Goal: Transaction & Acquisition: Purchase product/service

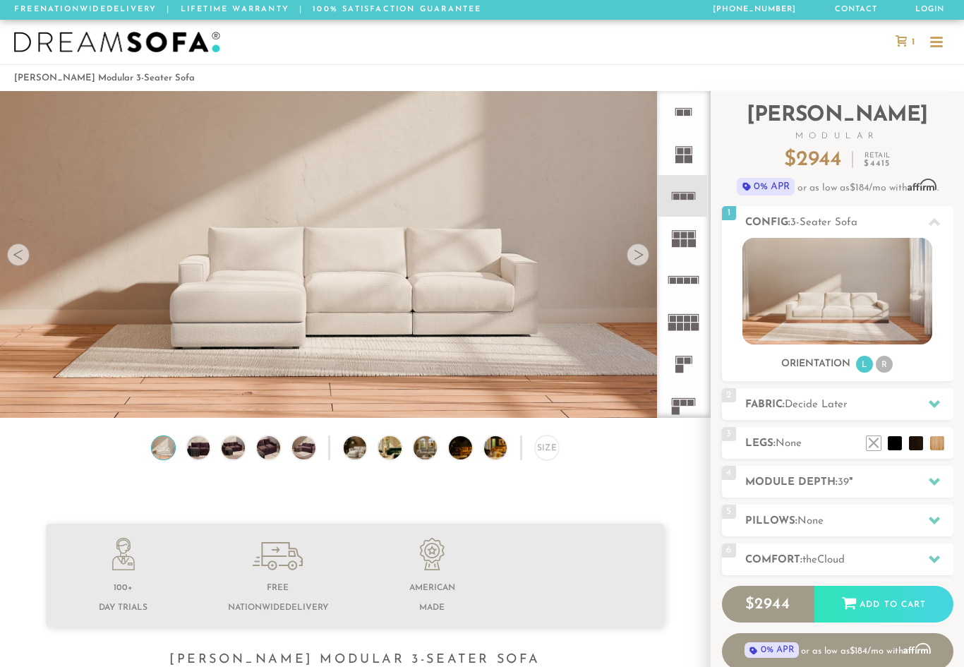
scroll to position [15351, 964]
click at [162, 441] on img at bounding box center [164, 447] width 28 height 23
click at [209, 438] on img at bounding box center [198, 447] width 28 height 23
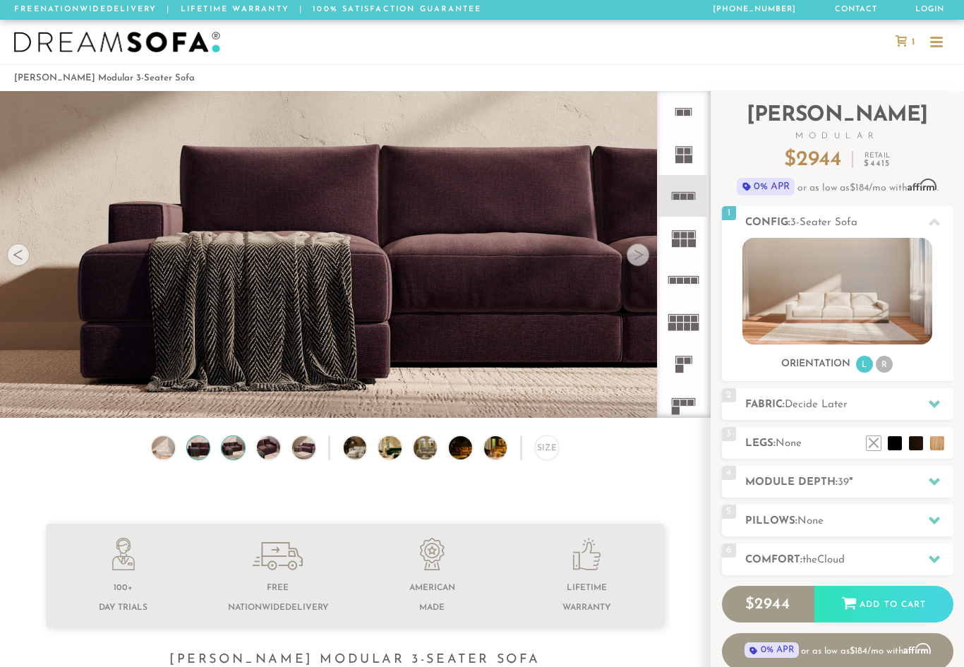
click at [239, 455] on img at bounding box center [234, 447] width 28 height 23
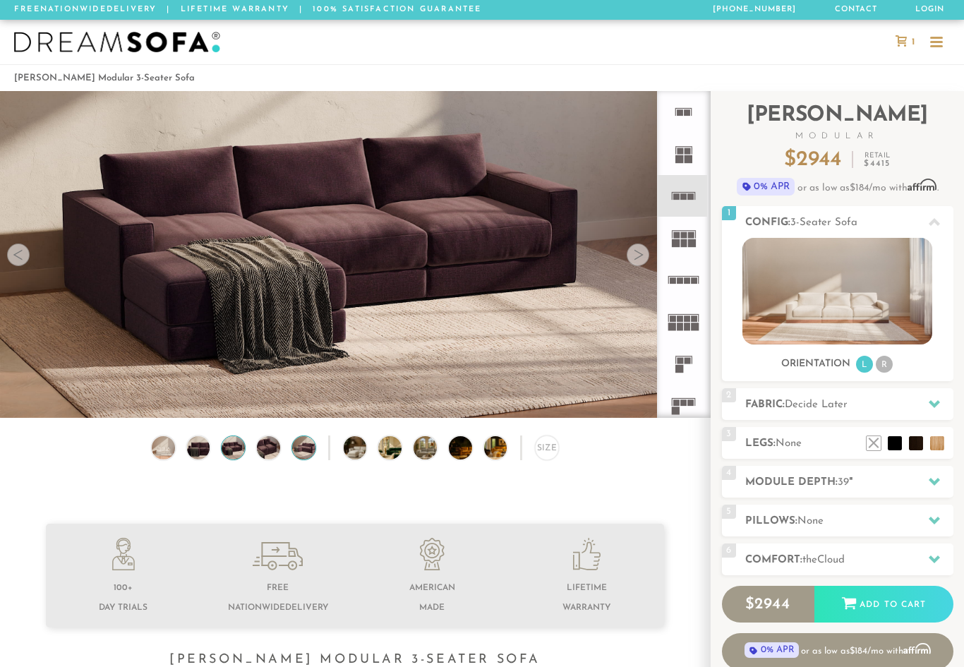
click at [314, 452] on img at bounding box center [304, 447] width 28 height 23
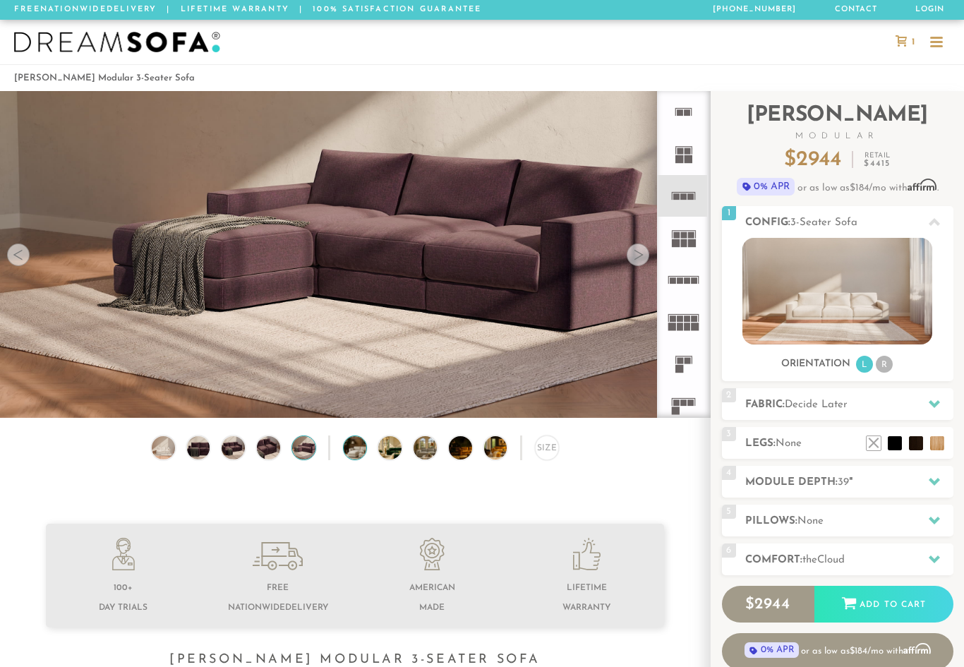
click at [366, 453] on img at bounding box center [364, 447] width 41 height 23
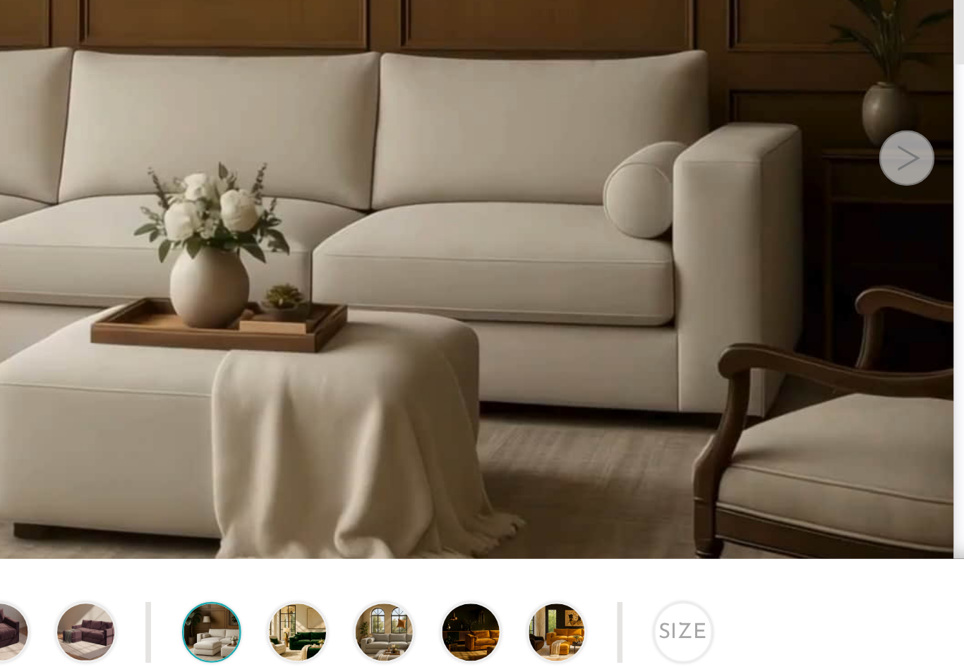
scroll to position [1, 1]
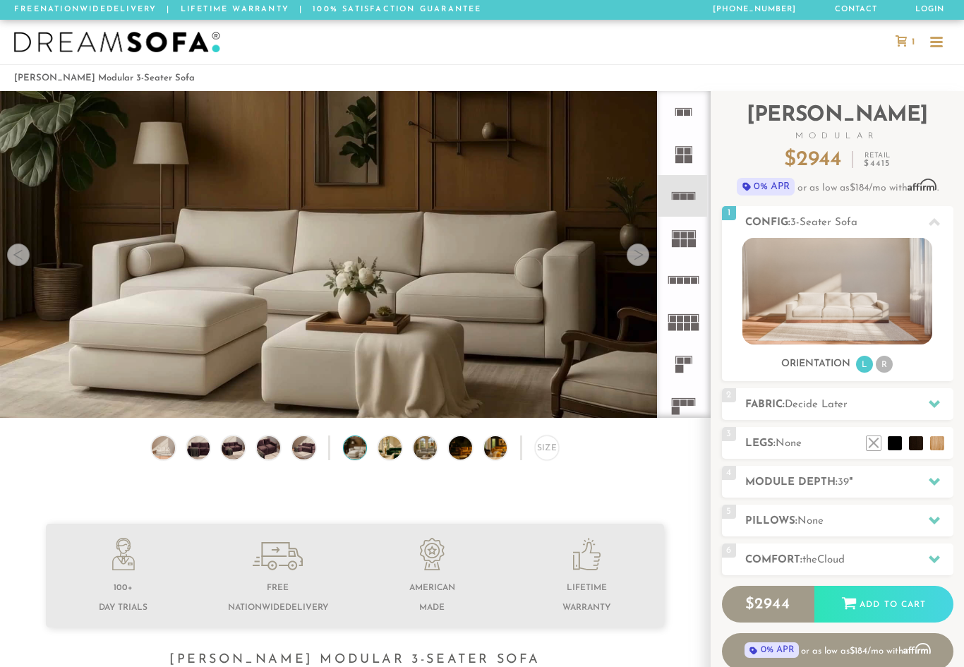
click at [356, 454] on img at bounding box center [364, 447] width 41 height 23
click at [390, 453] on img at bounding box center [398, 447] width 41 height 23
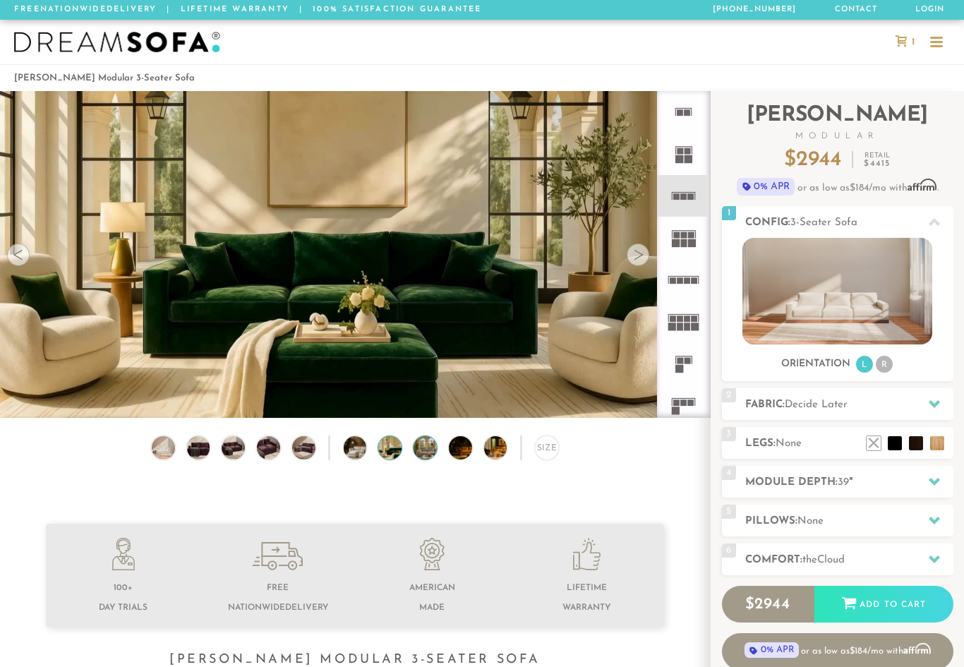
click at [433, 453] on img at bounding box center [434, 447] width 41 height 23
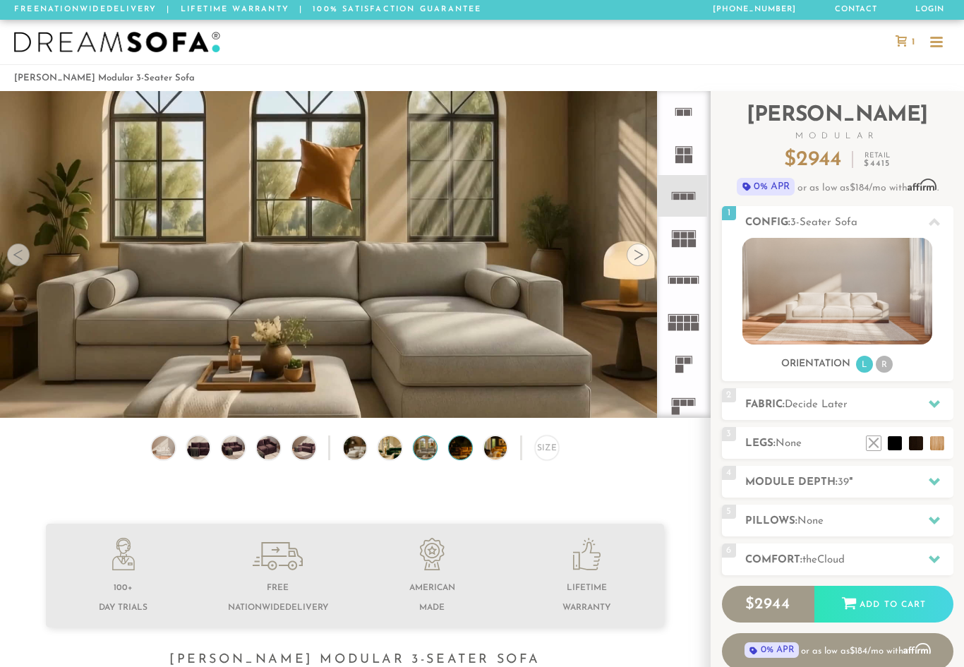
click at [462, 458] on img at bounding box center [469, 447] width 41 height 23
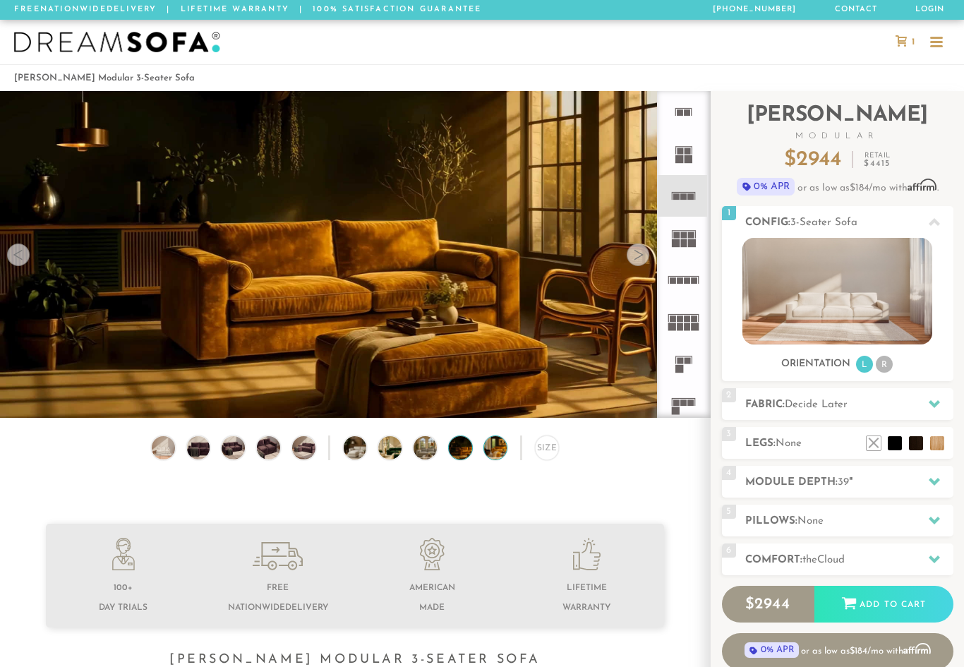
click at [496, 449] on img at bounding box center [504, 447] width 41 height 23
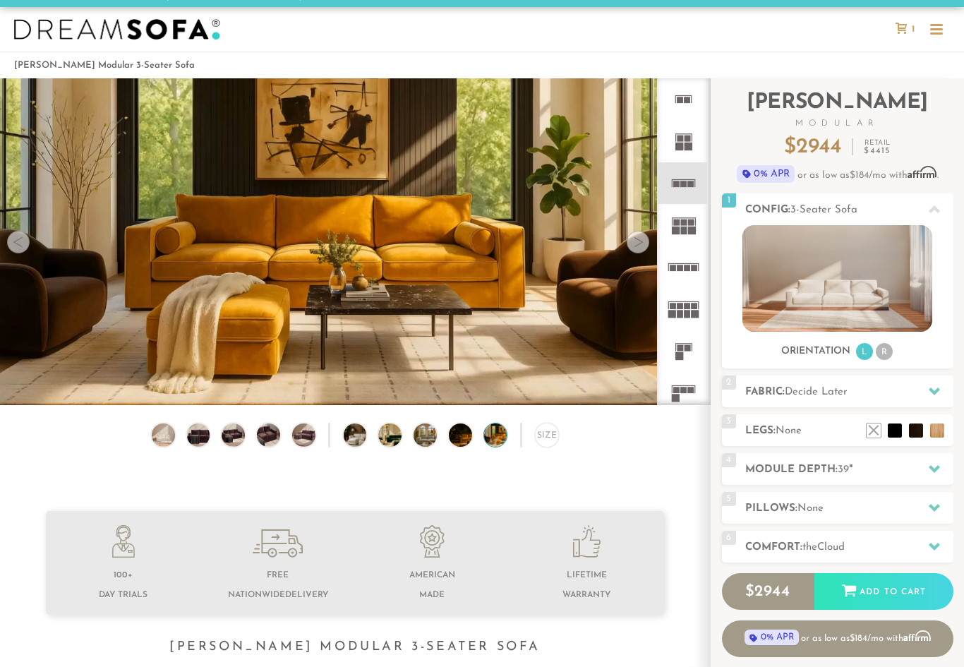
scroll to position [0, 0]
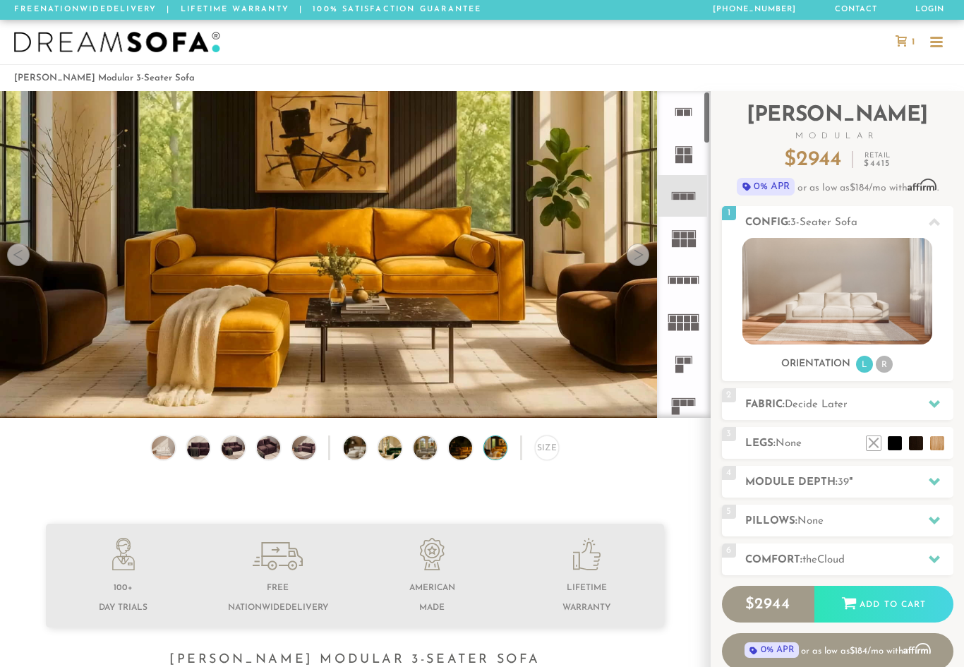
click at [688, 236] on icon at bounding box center [684, 238] width 42 height 42
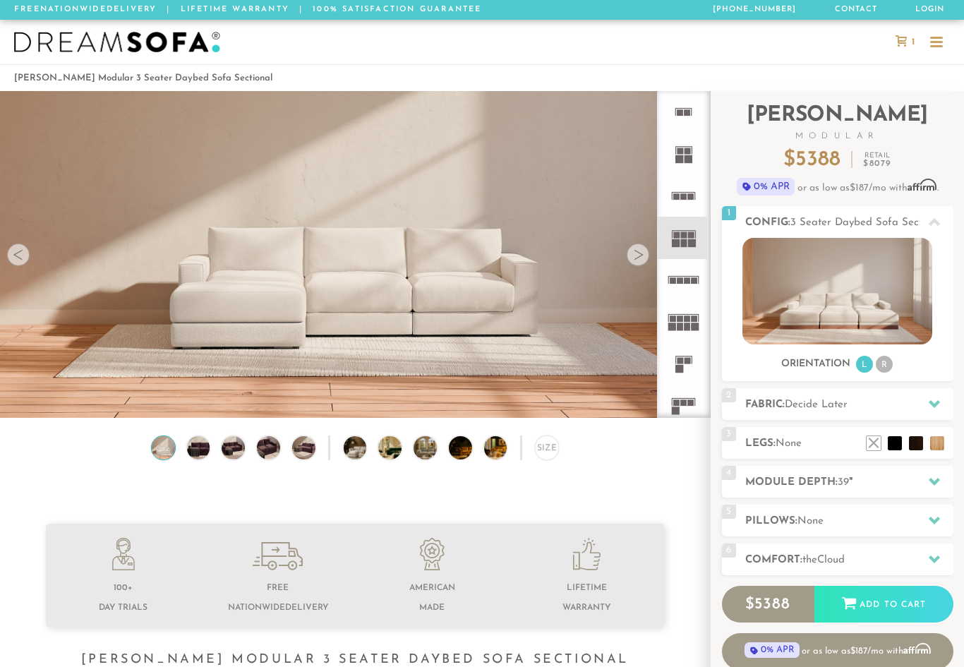
click at [691, 280] on icon at bounding box center [684, 280] width 42 height 42
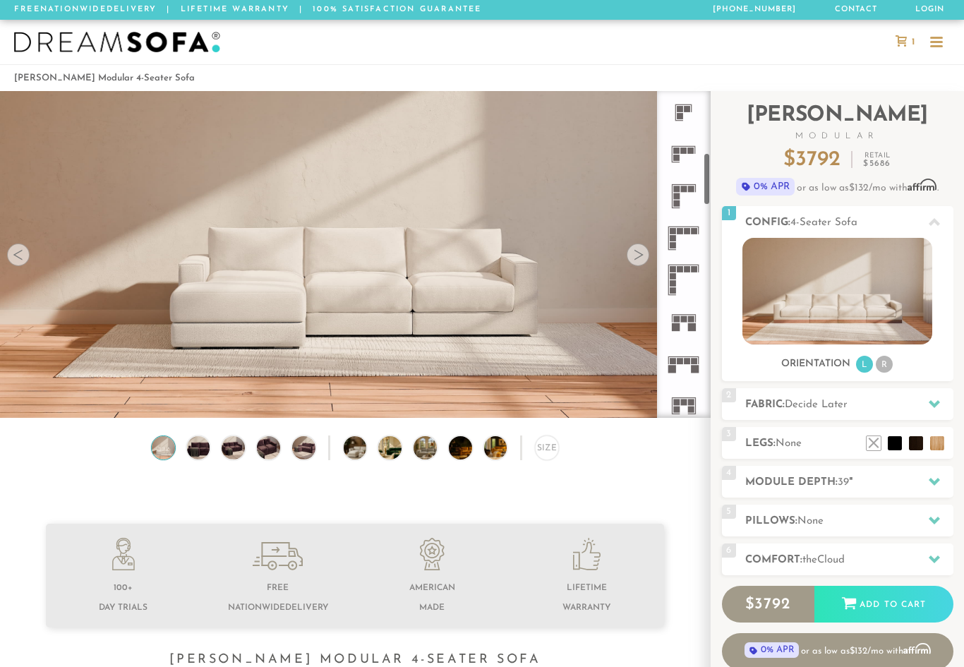
scroll to position [380, 0]
click at [693, 317] on rect at bounding box center [691, 316] width 6 height 6
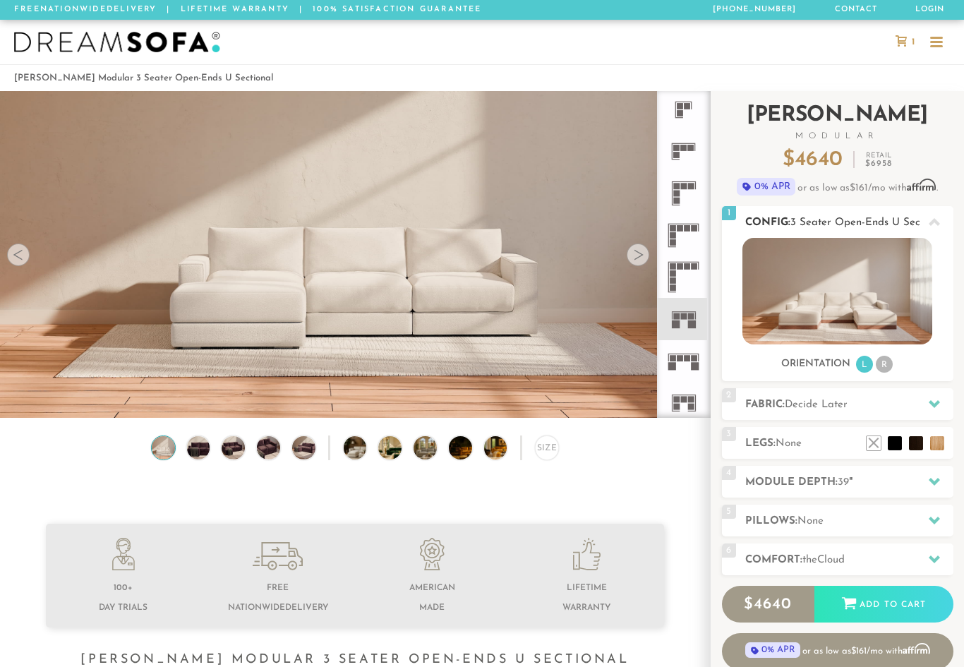
click at [887, 292] on img at bounding box center [838, 291] width 190 height 107
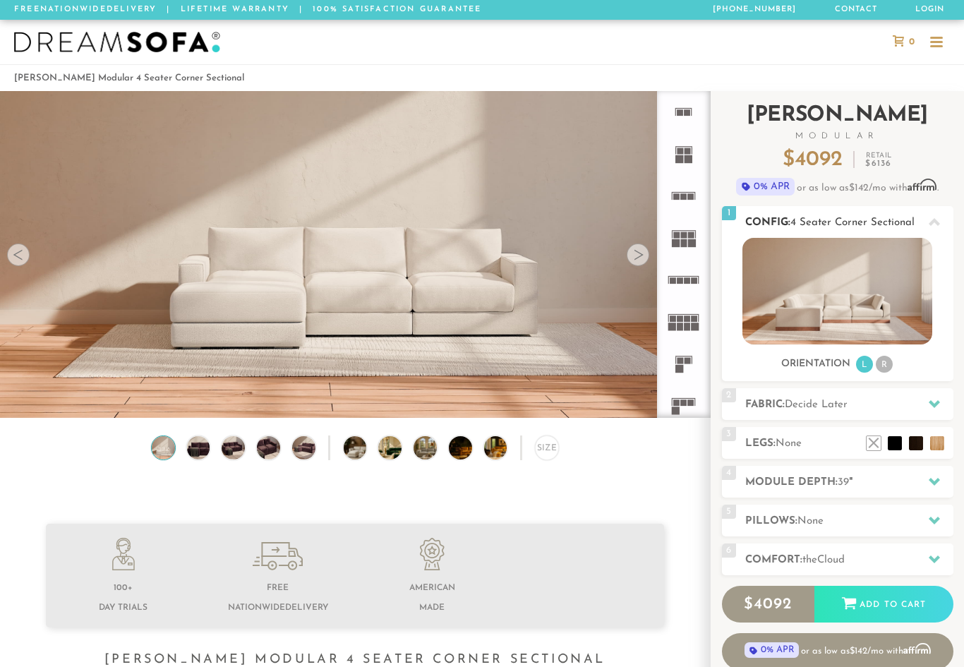
click at [889, 306] on img at bounding box center [838, 291] width 190 height 107
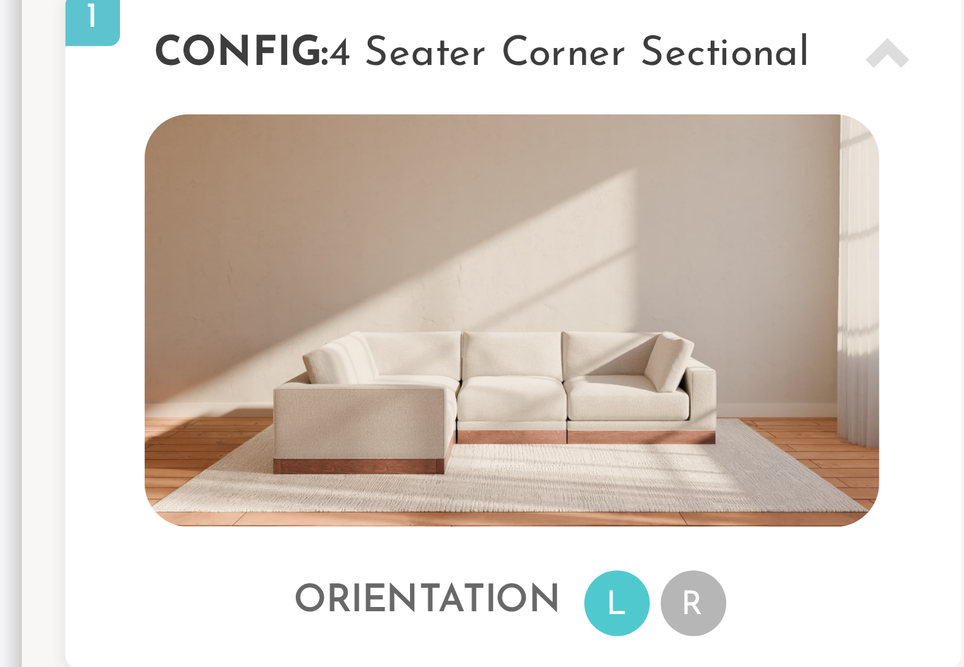
scroll to position [1, 1]
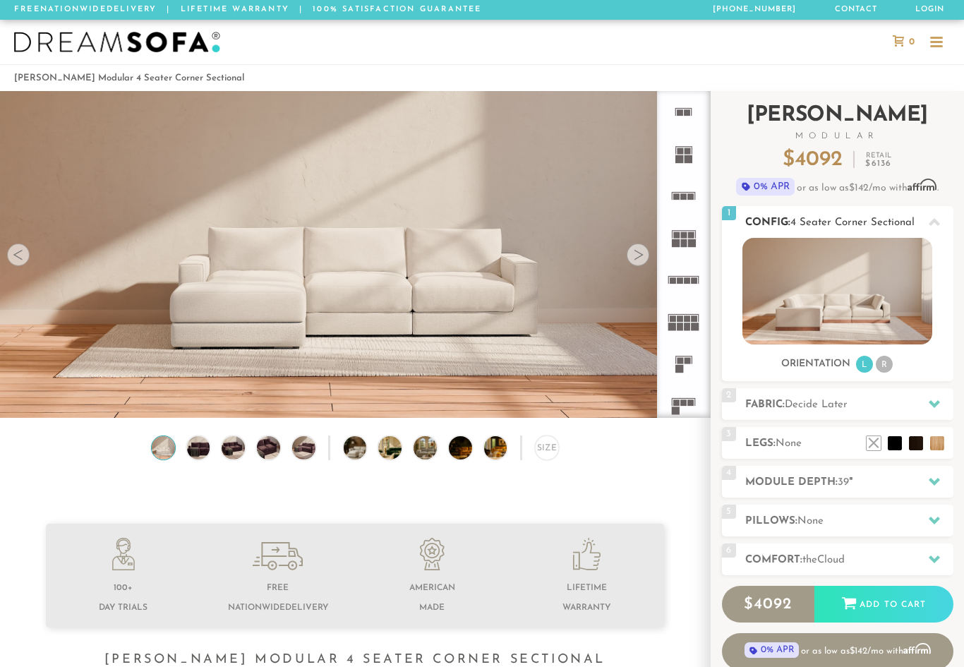
click at [885, 367] on li "R" at bounding box center [884, 364] width 17 height 17
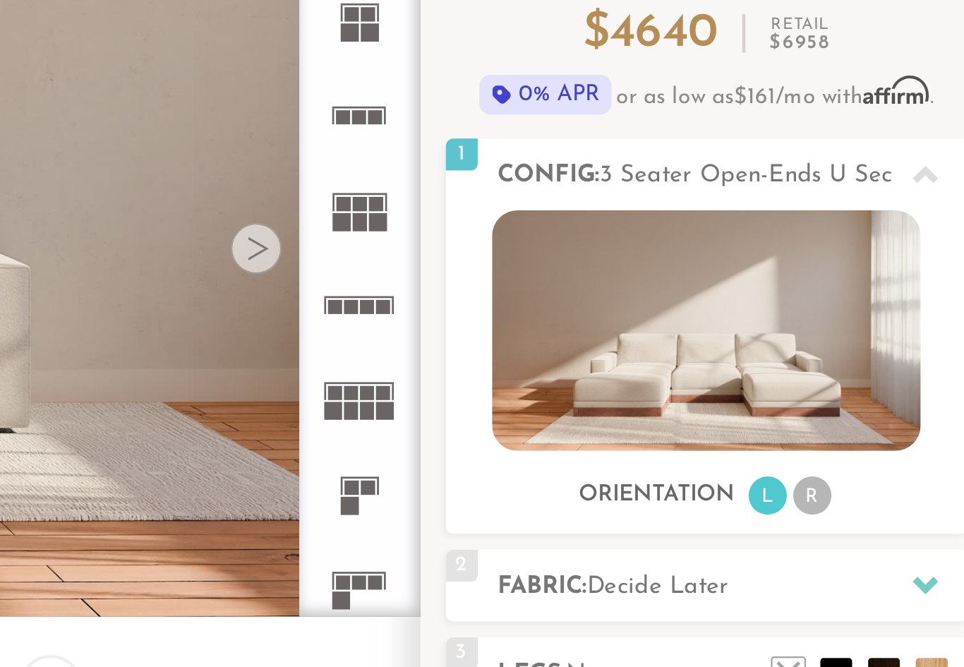
scroll to position [1, 1]
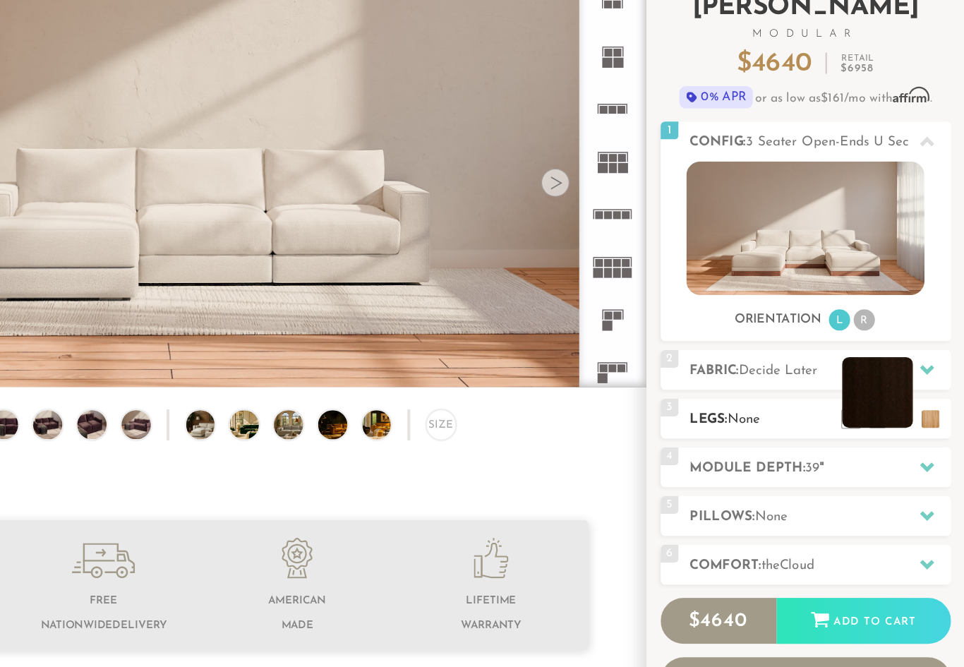
click at [867, 394] on li at bounding box center [895, 422] width 56 height 56
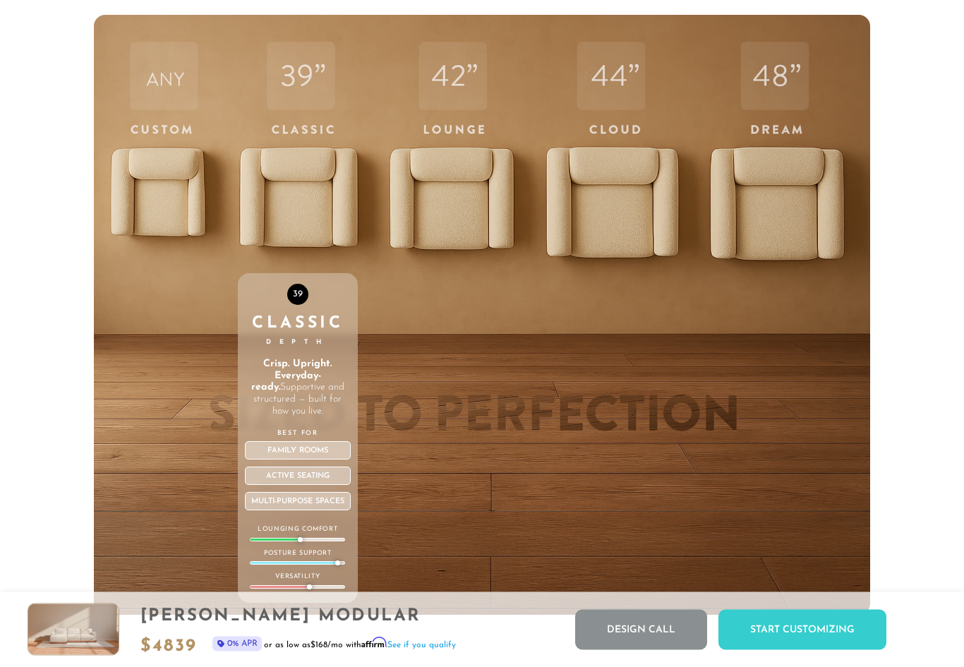
scroll to position [4548, 0]
click at [321, 188] on div "39 Classic Depth Crisp. Upright. Everyday-ready. Supportive and structured — bu…" at bounding box center [298, 314] width 121 height 600
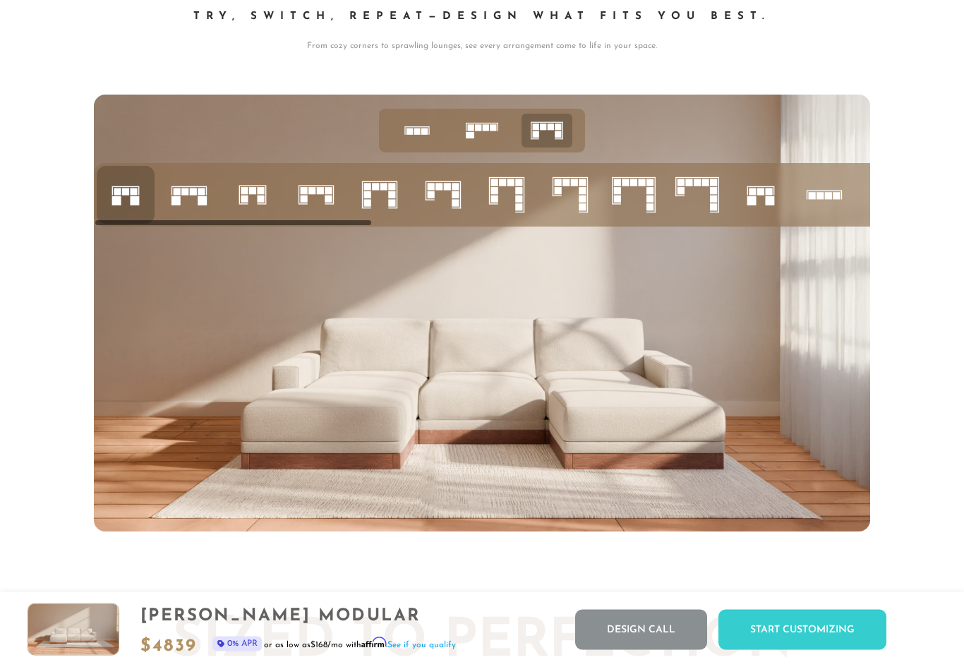
scroll to position [5270, 0]
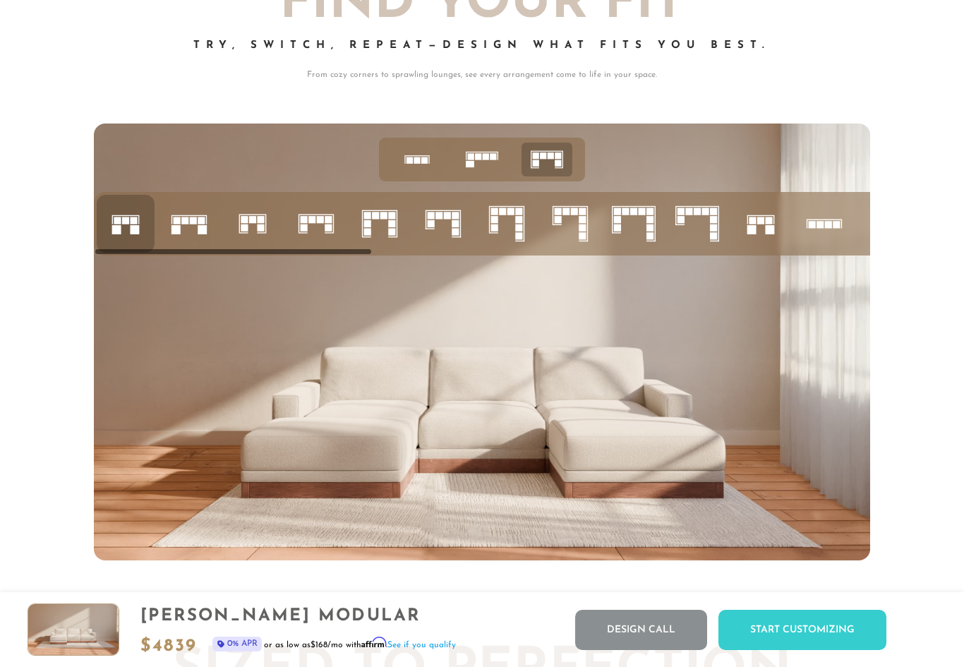
click at [484, 162] on icon at bounding box center [482, 160] width 44 height 44
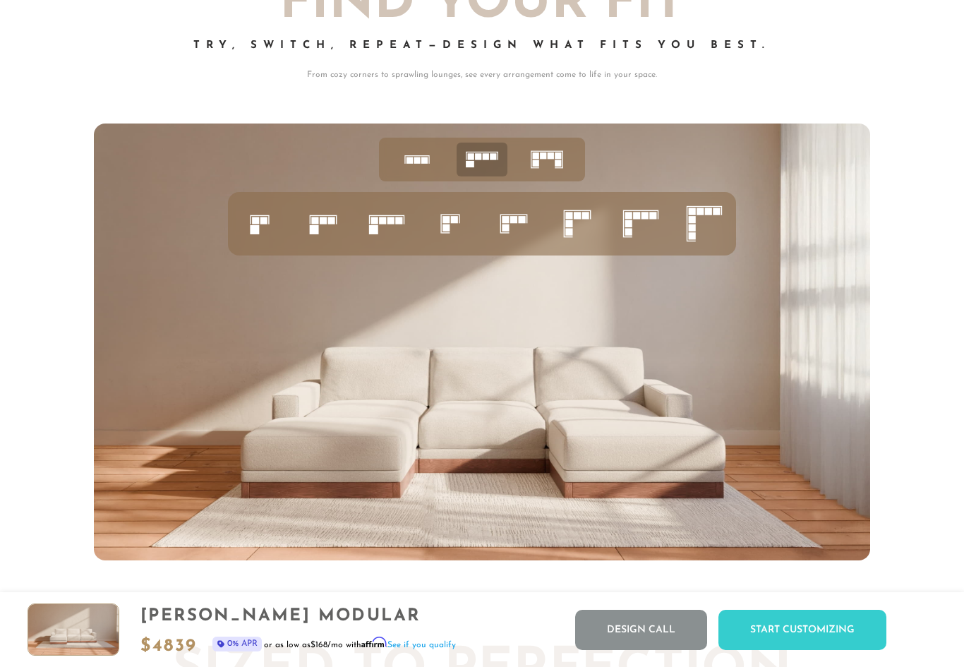
click at [562, 161] on icon at bounding box center [547, 160] width 44 height 44
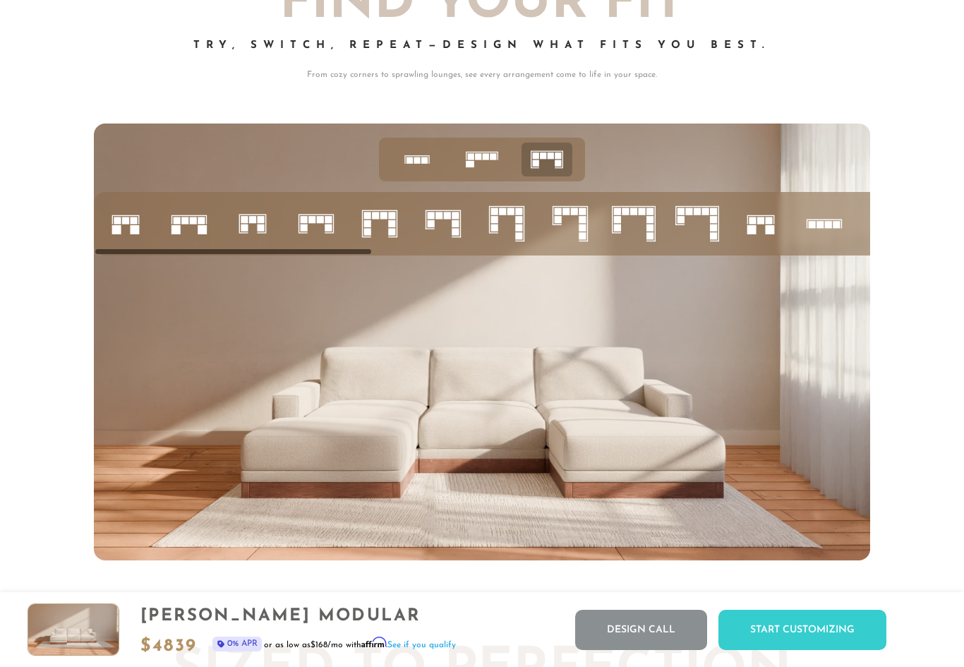
click at [825, 236] on icon at bounding box center [825, 224] width 48 height 48
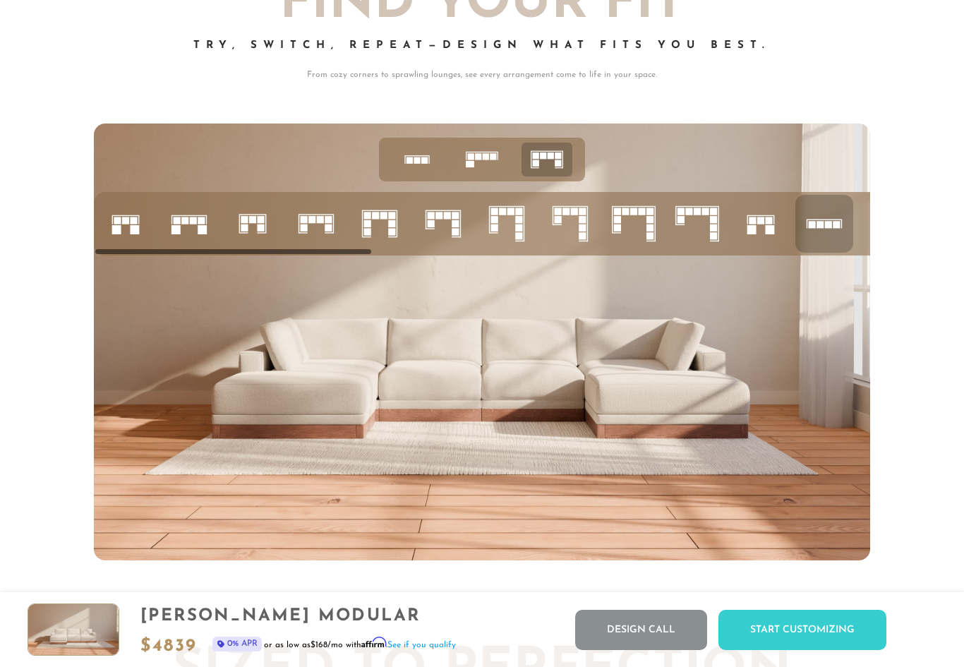
click at [769, 224] on icon at bounding box center [761, 224] width 48 height 48
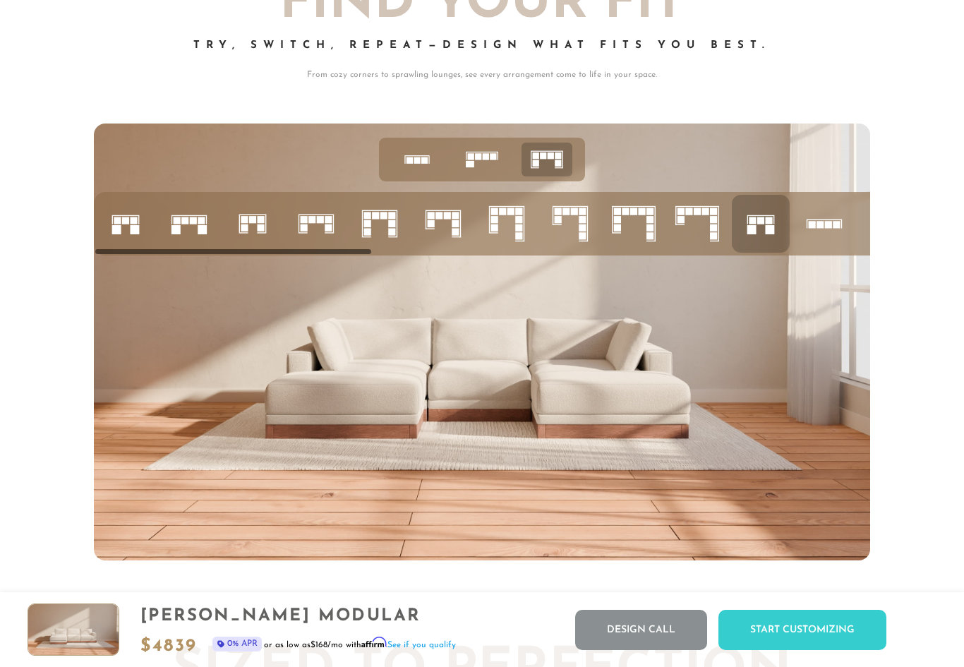
click at [840, 232] on icon at bounding box center [825, 224] width 48 height 48
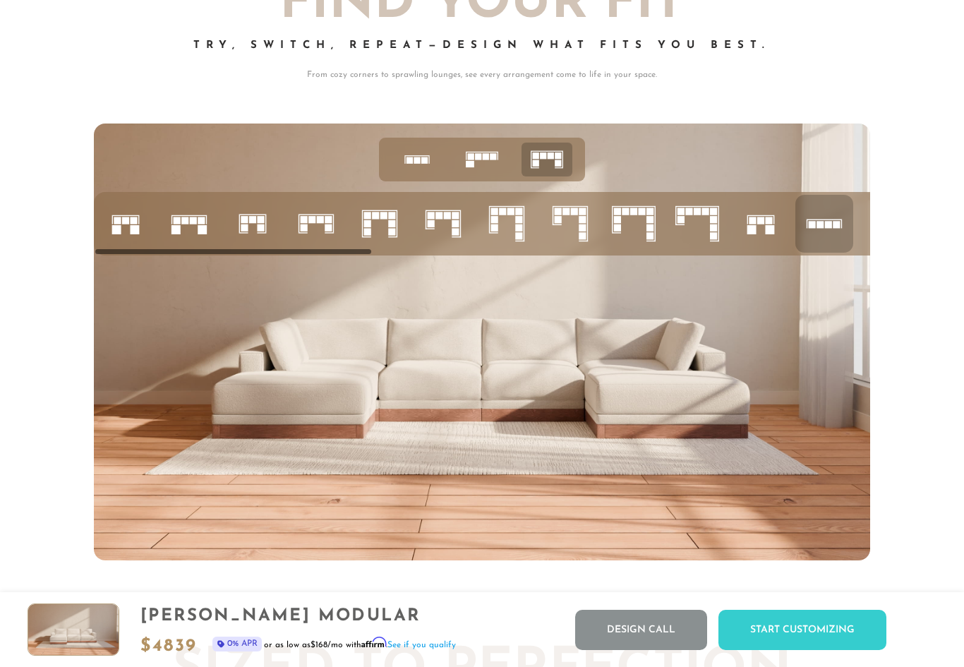
click at [453, 227] on rect at bounding box center [455, 223] width 7 height 7
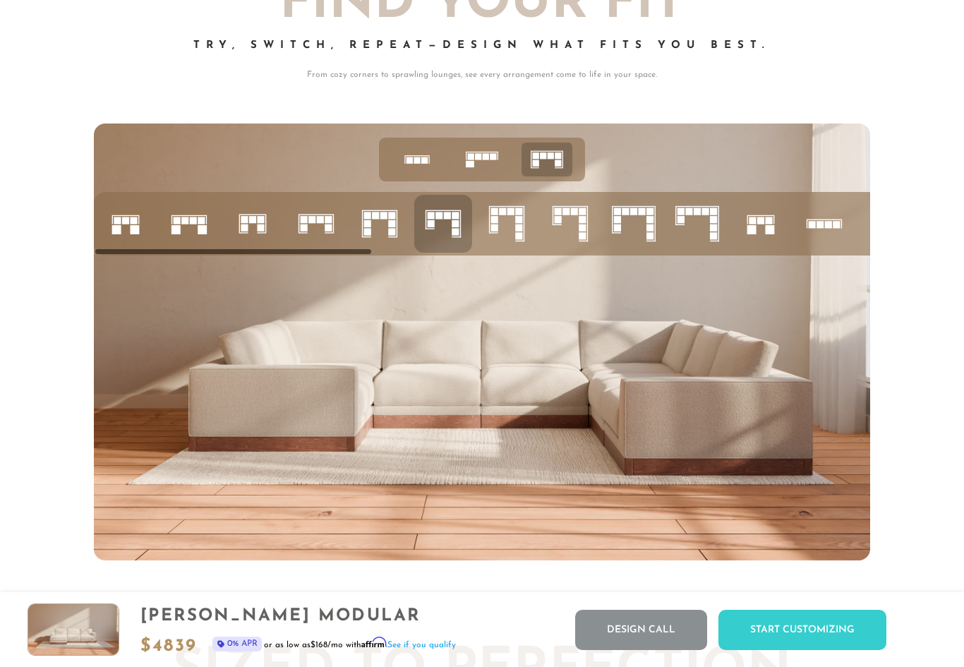
click at [335, 225] on icon at bounding box center [316, 224] width 48 height 48
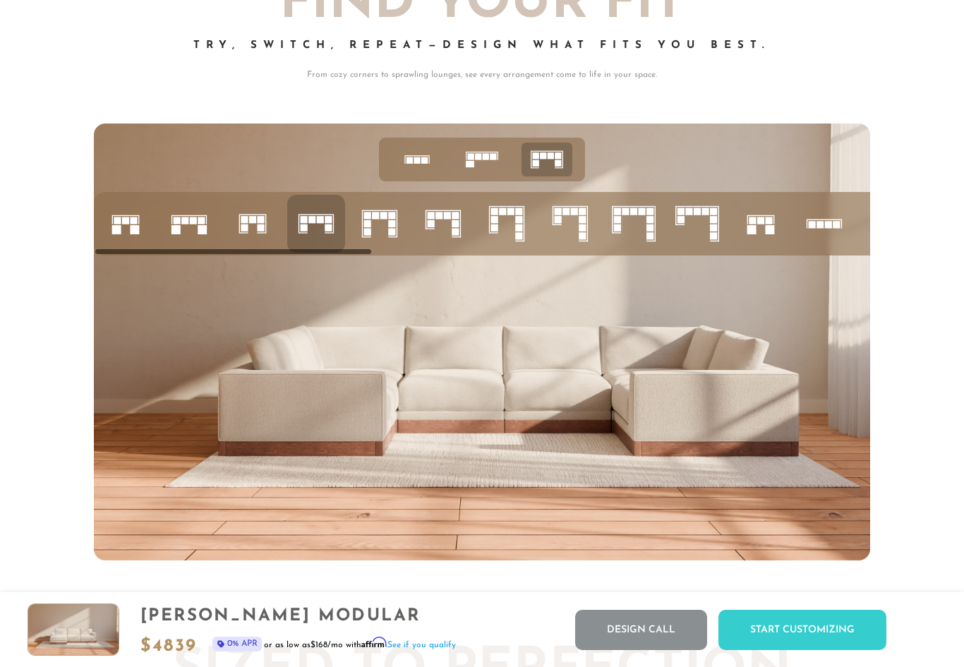
click at [247, 225] on rect at bounding box center [244, 227] width 7 height 7
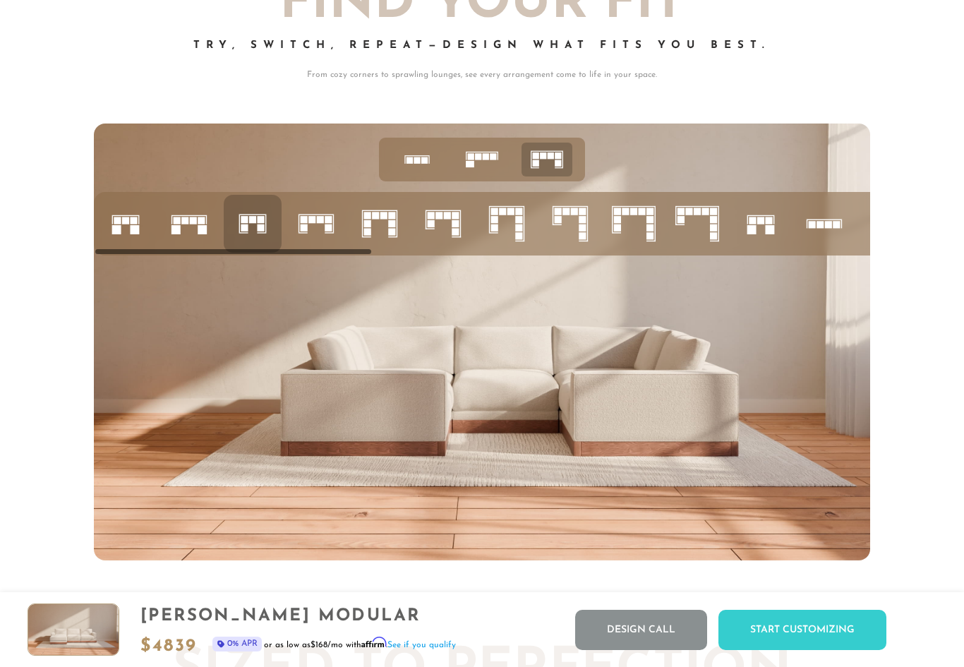
click at [119, 226] on rect at bounding box center [116, 229] width 9 height 9
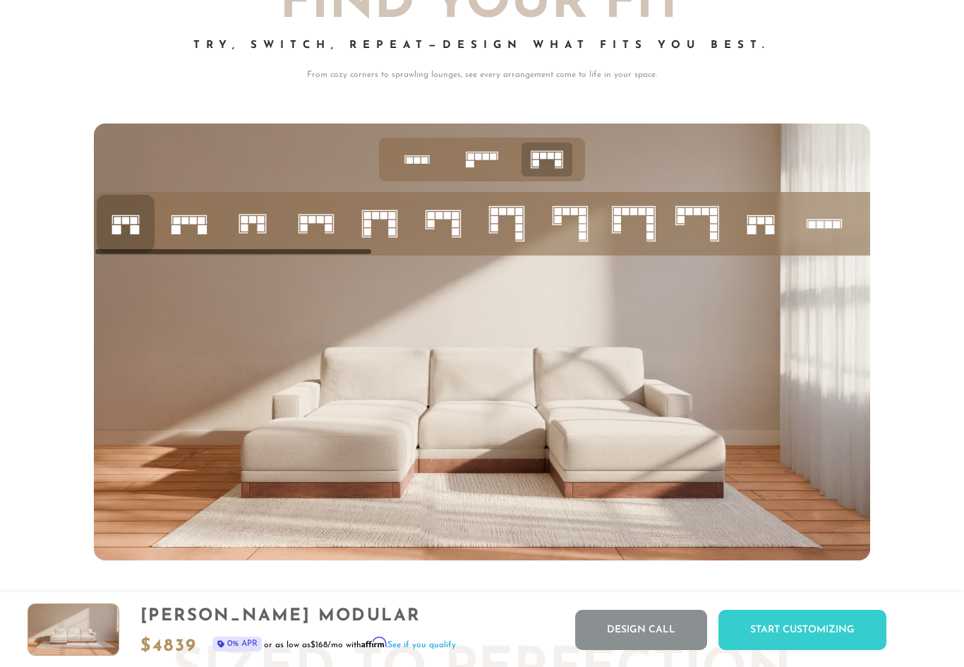
click at [777, 228] on icon at bounding box center [761, 224] width 48 height 48
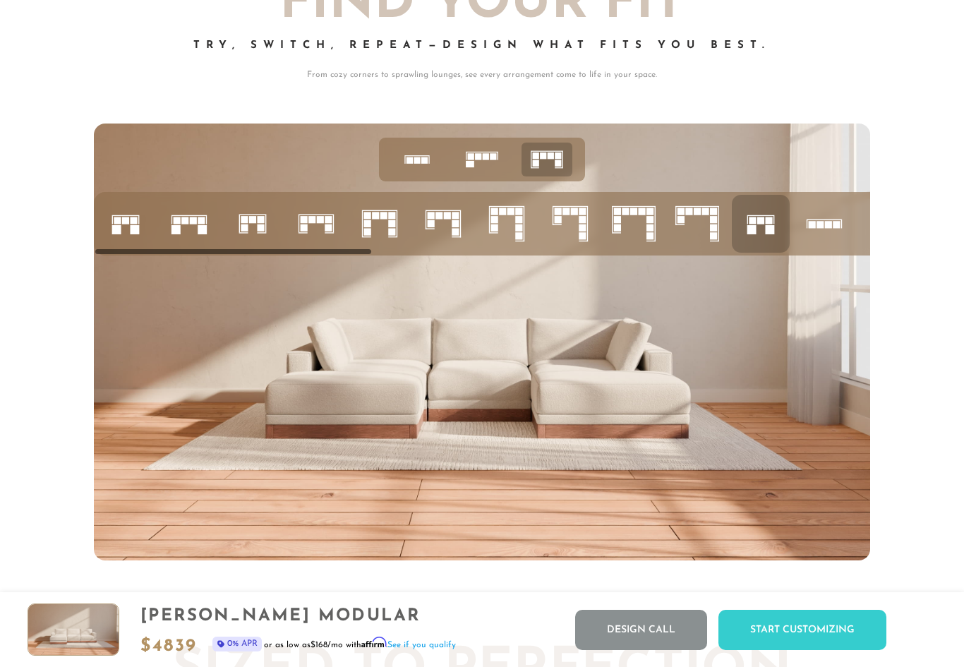
click at [114, 227] on rect at bounding box center [116, 229] width 9 height 9
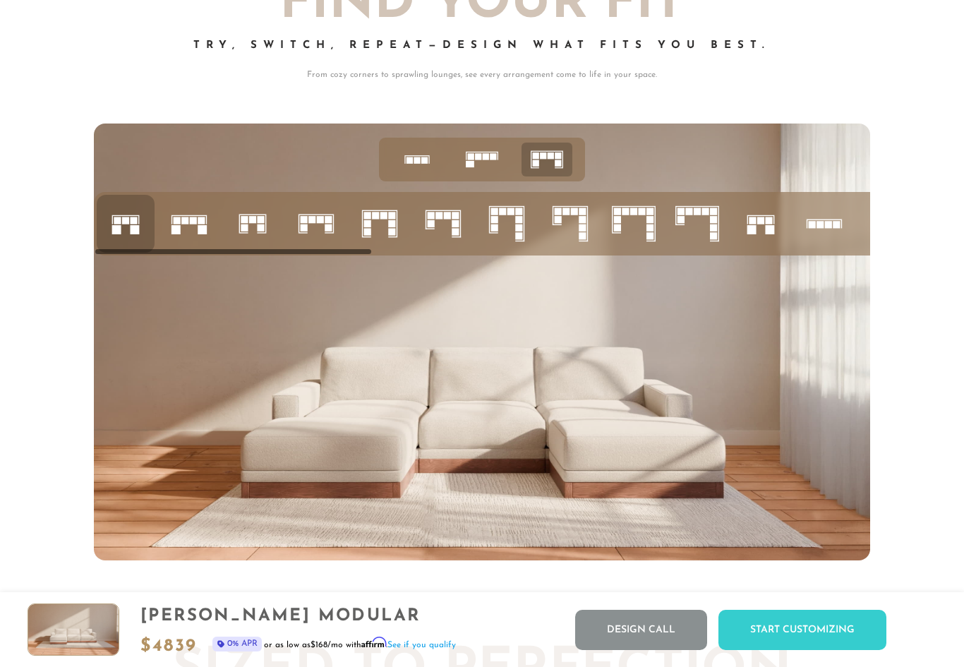
click at [768, 236] on icon at bounding box center [761, 224] width 48 height 48
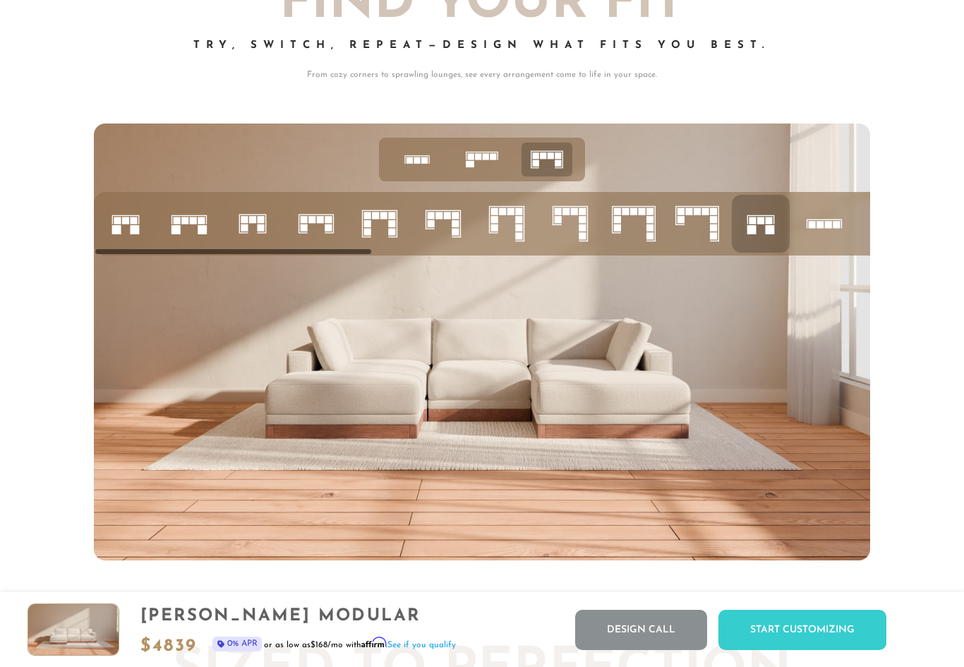
click at [119, 222] on rect at bounding box center [117, 220] width 7 height 7
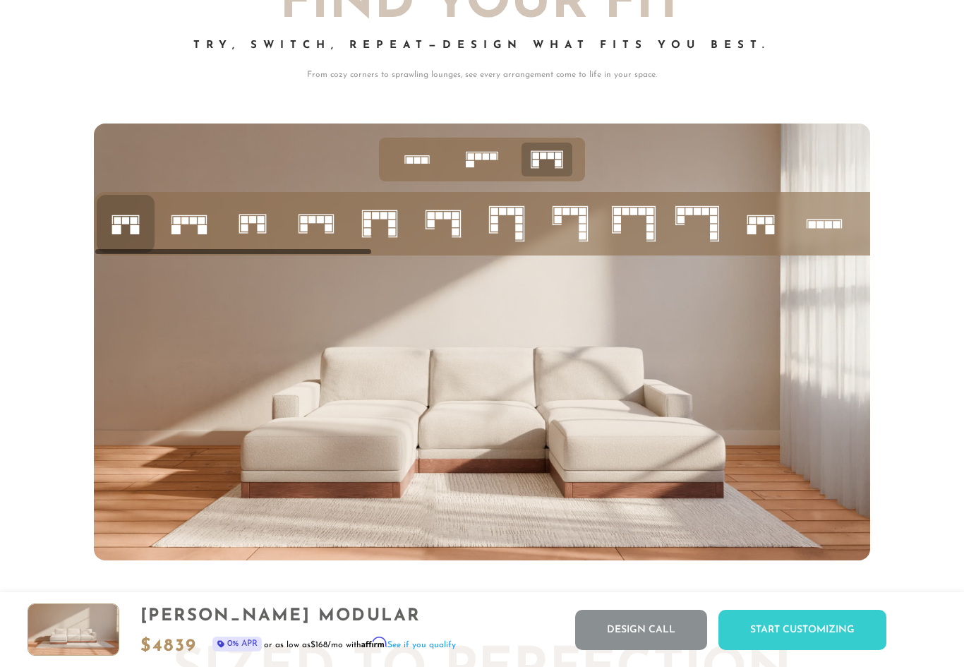
click at [774, 234] on icon at bounding box center [761, 224] width 48 height 48
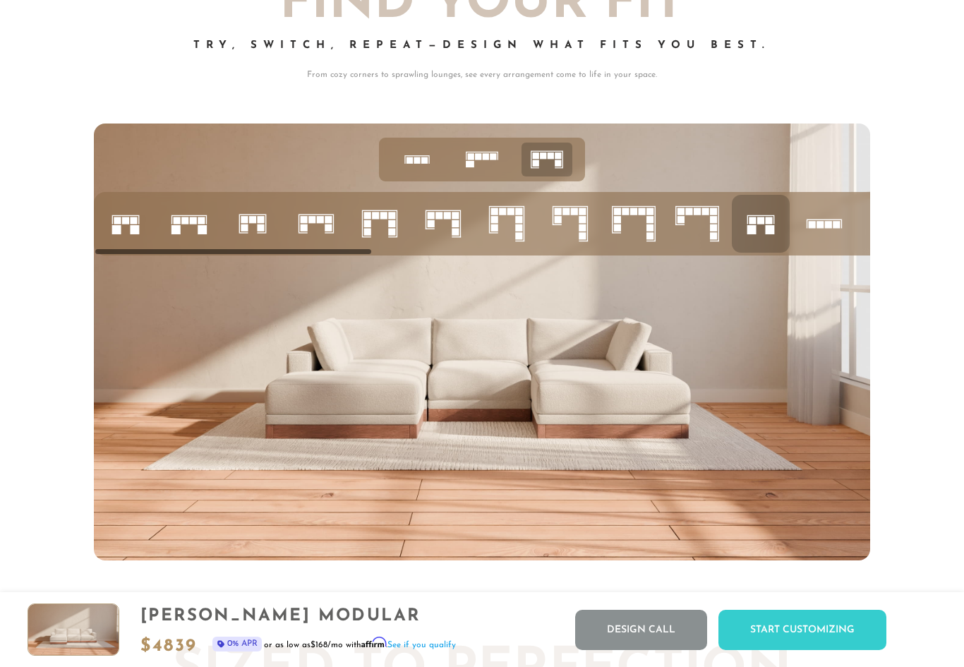
click at [123, 227] on icon at bounding box center [126, 224] width 48 height 48
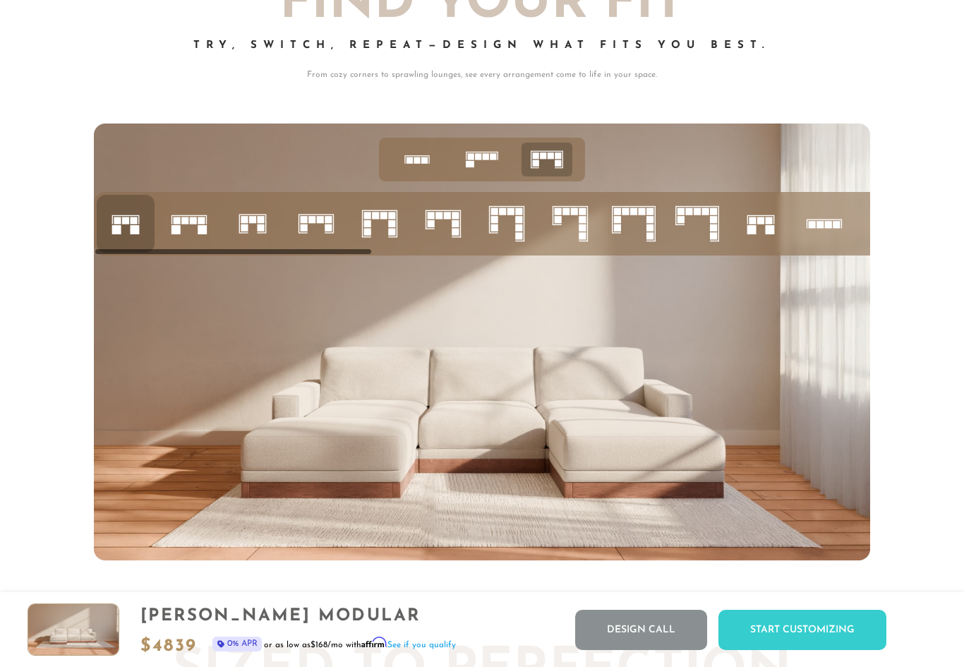
click at [766, 244] on icon at bounding box center [761, 224] width 48 height 48
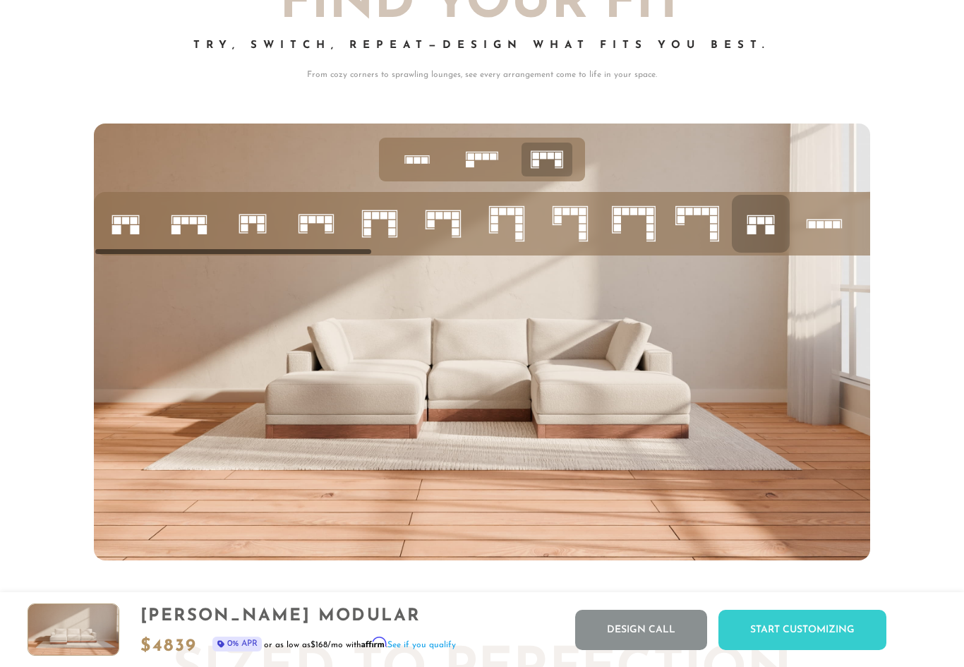
click at [116, 231] on rect at bounding box center [116, 229] width 9 height 9
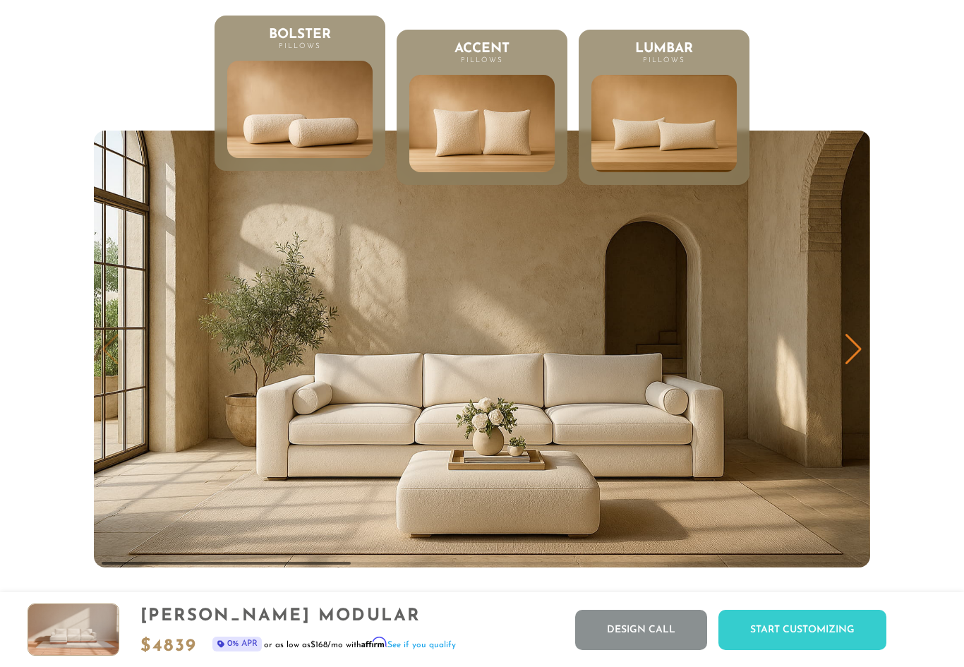
scroll to position [6697, 0]
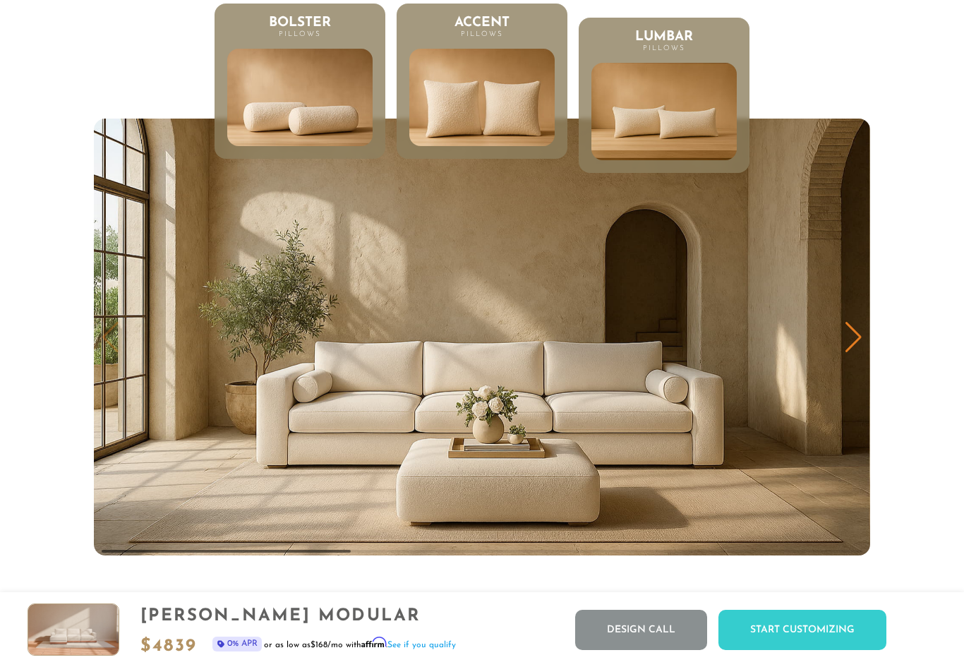
click at [507, 126] on img at bounding box center [482, 98] width 174 height 118
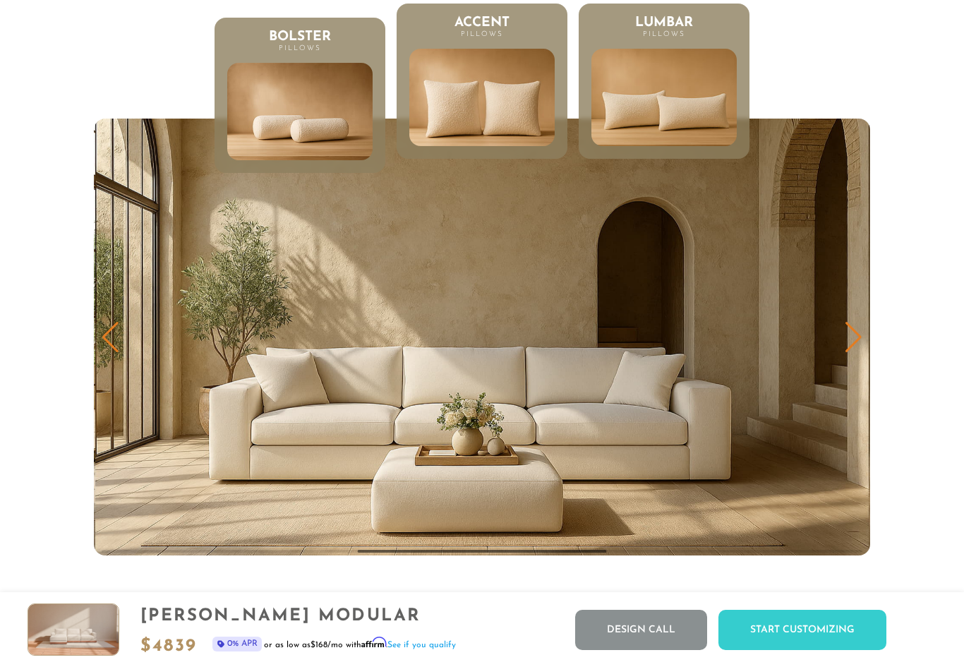
click at [675, 94] on img at bounding box center [664, 98] width 174 height 118
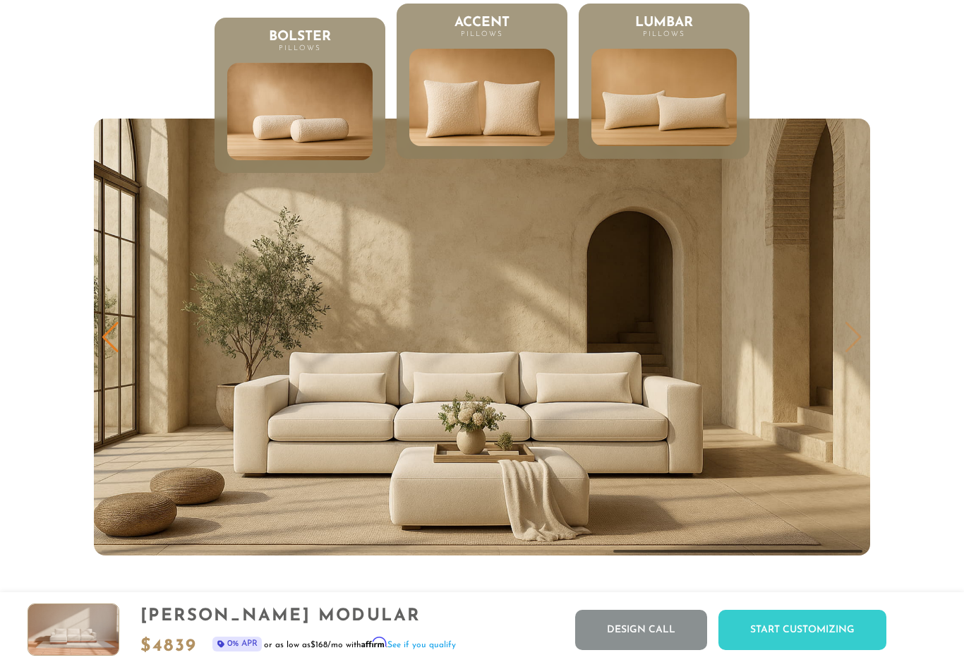
click at [522, 118] on img at bounding box center [482, 98] width 174 height 118
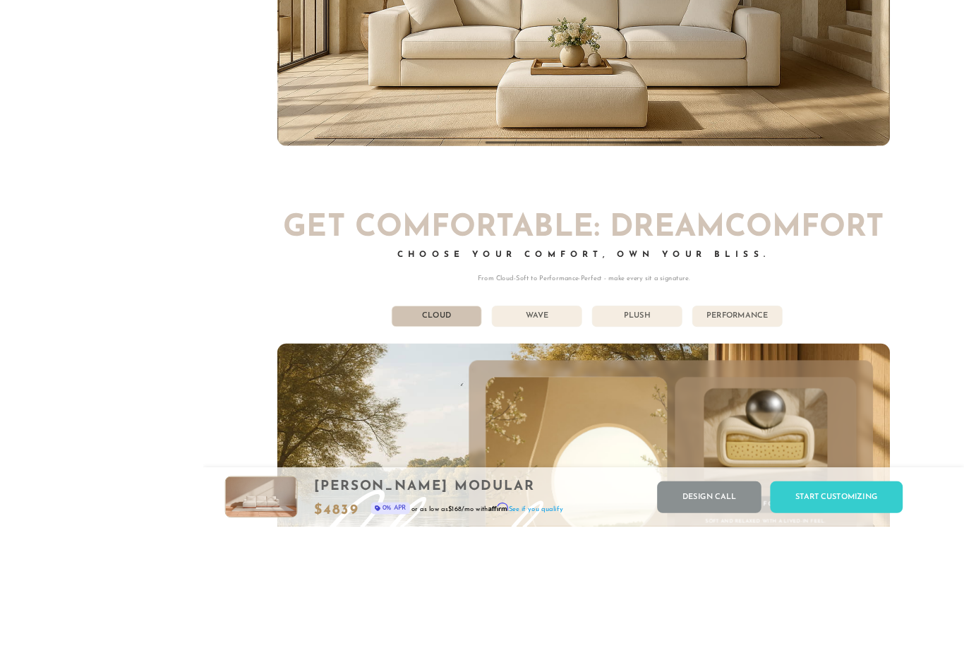
scroll to position [7348, 0]
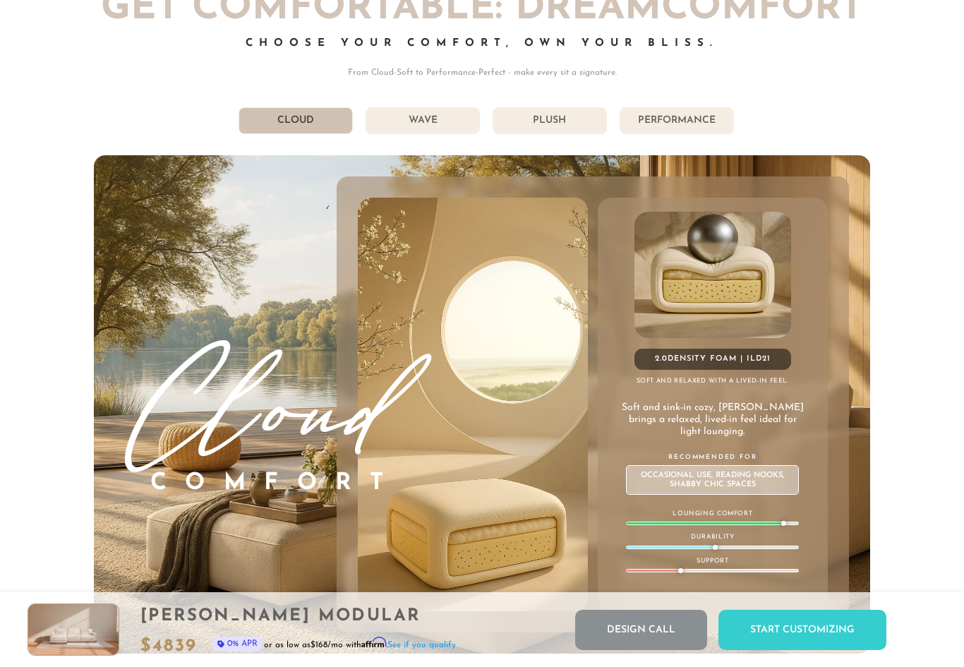
click at [431, 114] on li "Wave" at bounding box center [423, 120] width 114 height 27
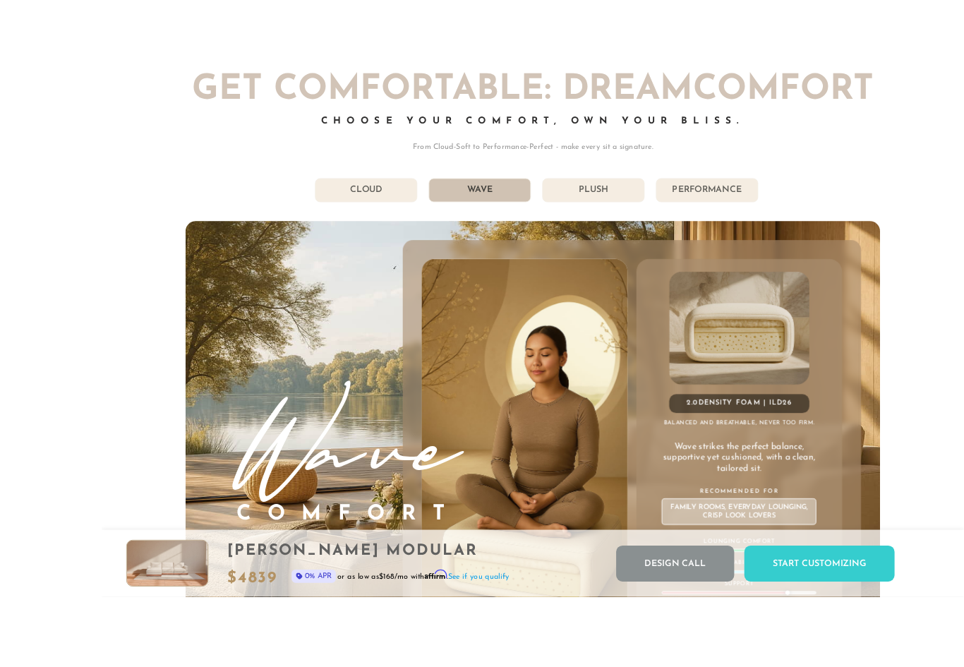
scroll to position [7227, 0]
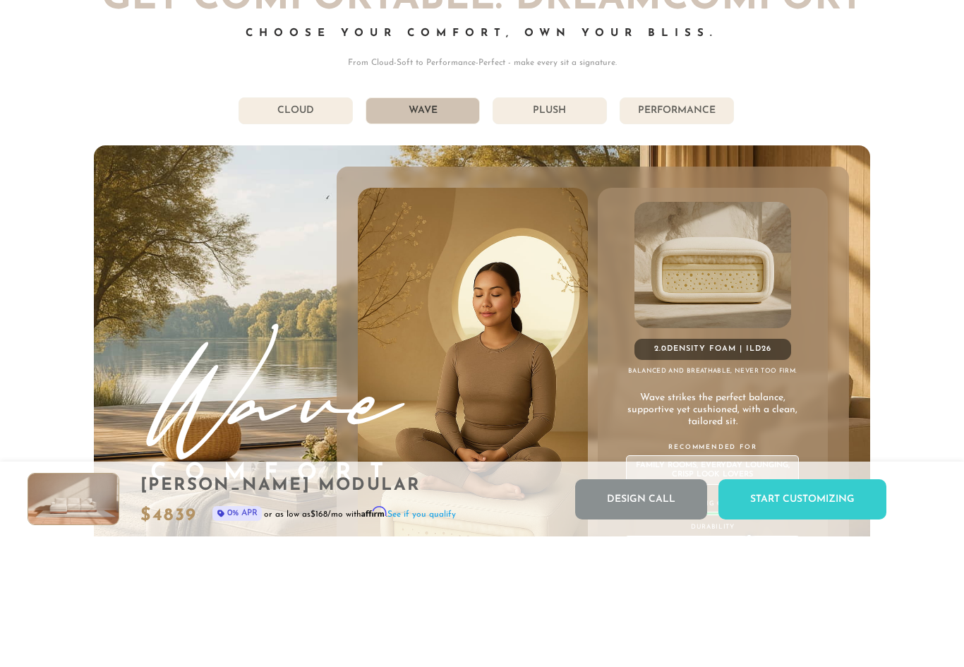
click at [551, 228] on li "Plush" at bounding box center [550, 241] width 114 height 27
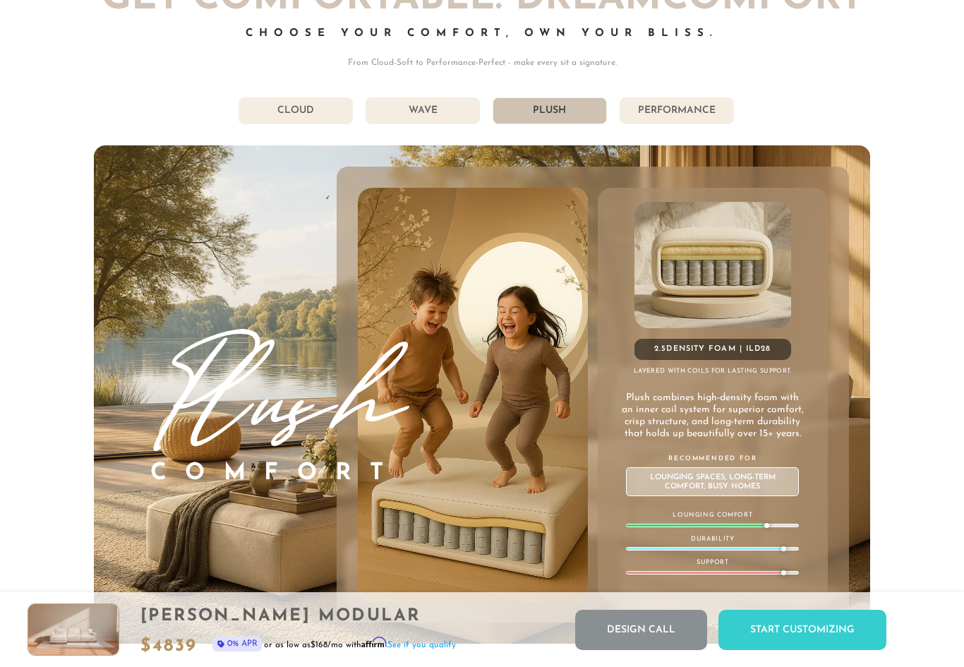
scroll to position [7373, 0]
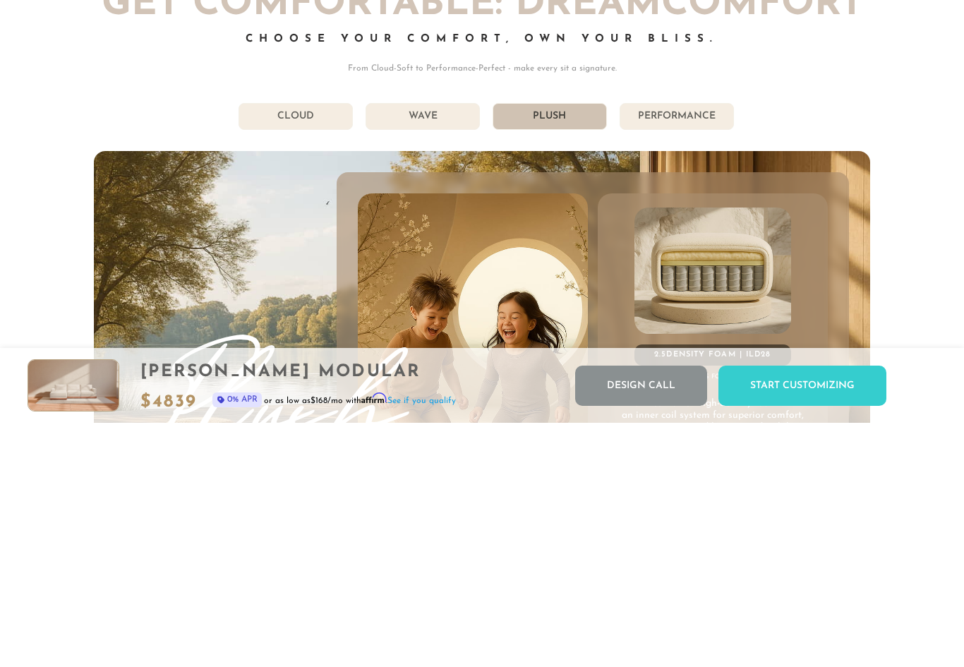
click at [692, 347] on li "Performance" at bounding box center [677, 360] width 114 height 27
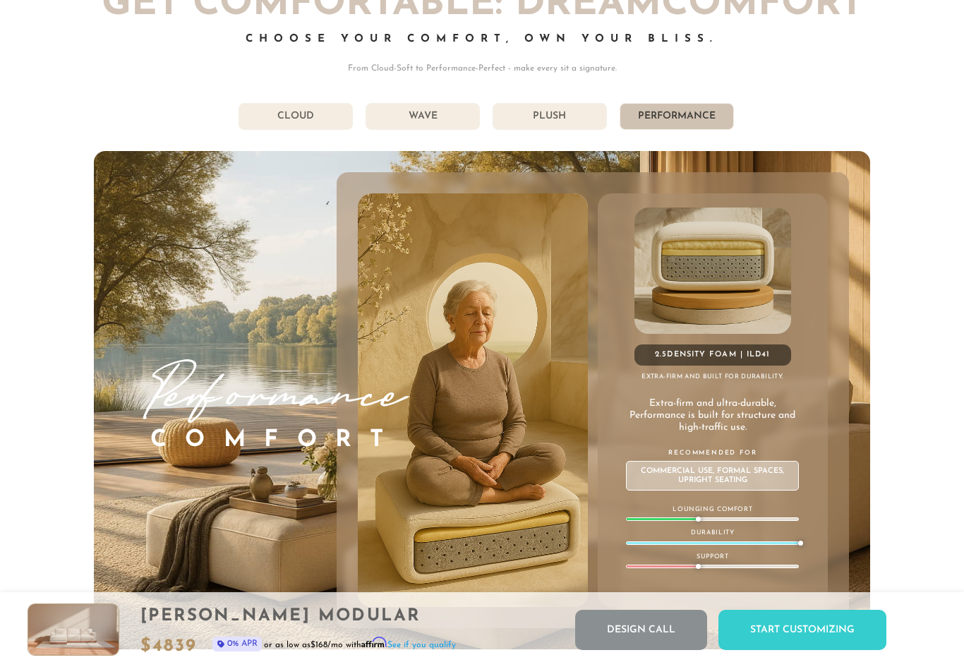
scroll to position [7371, 0]
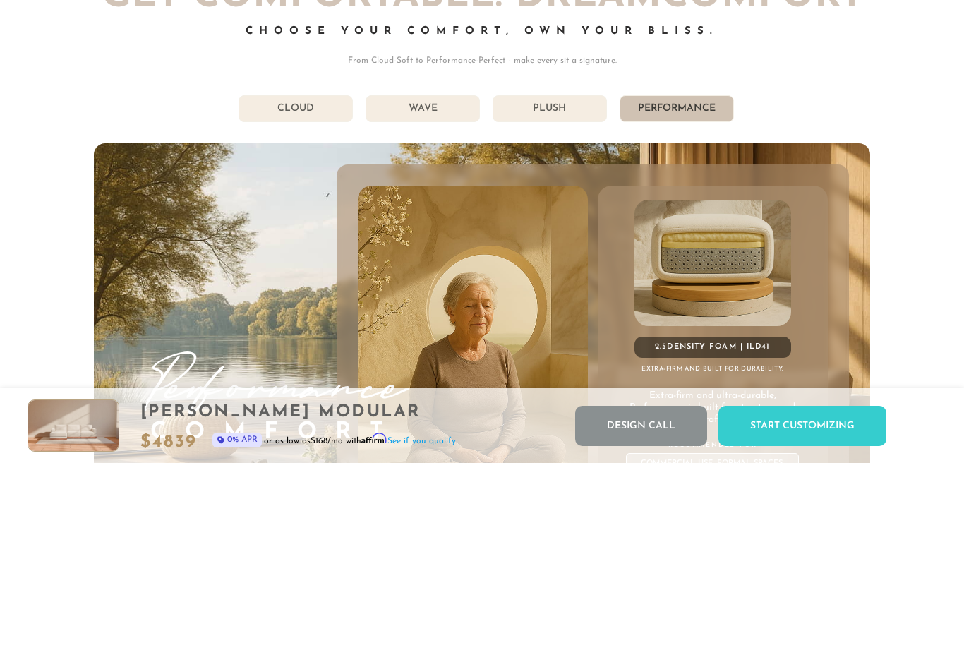
click at [546, 299] on li "Plush" at bounding box center [550, 312] width 114 height 27
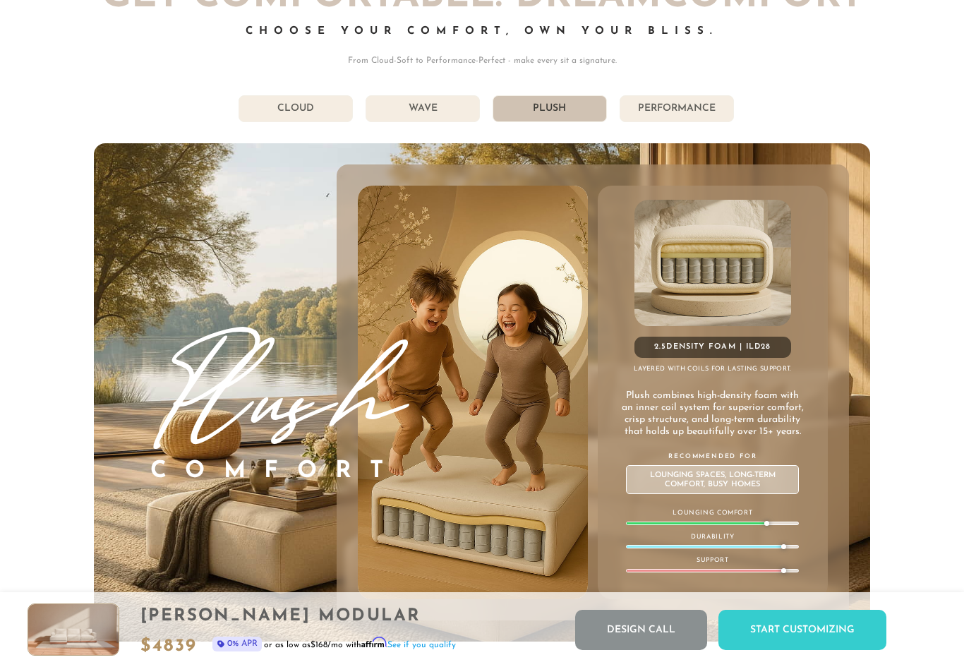
scroll to position [7375, 0]
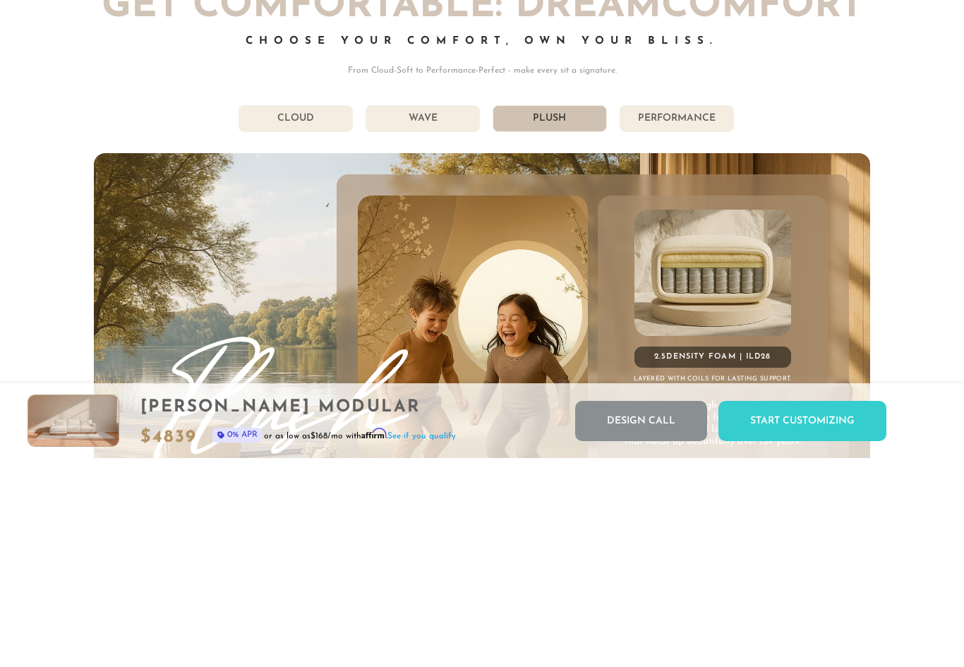
click at [450, 314] on li "Wave" at bounding box center [423, 327] width 114 height 27
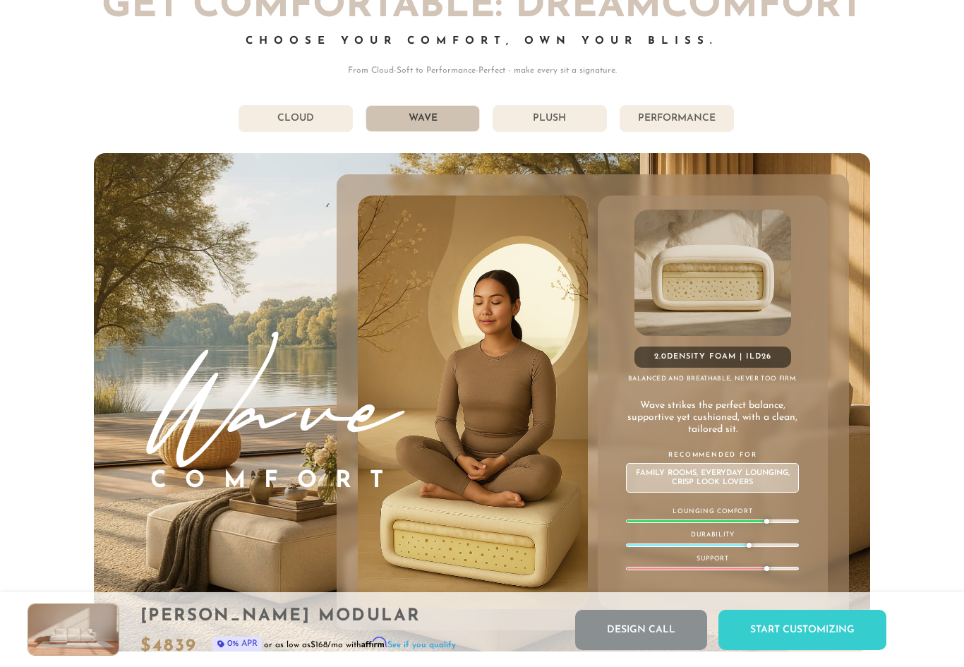
scroll to position [7362, 0]
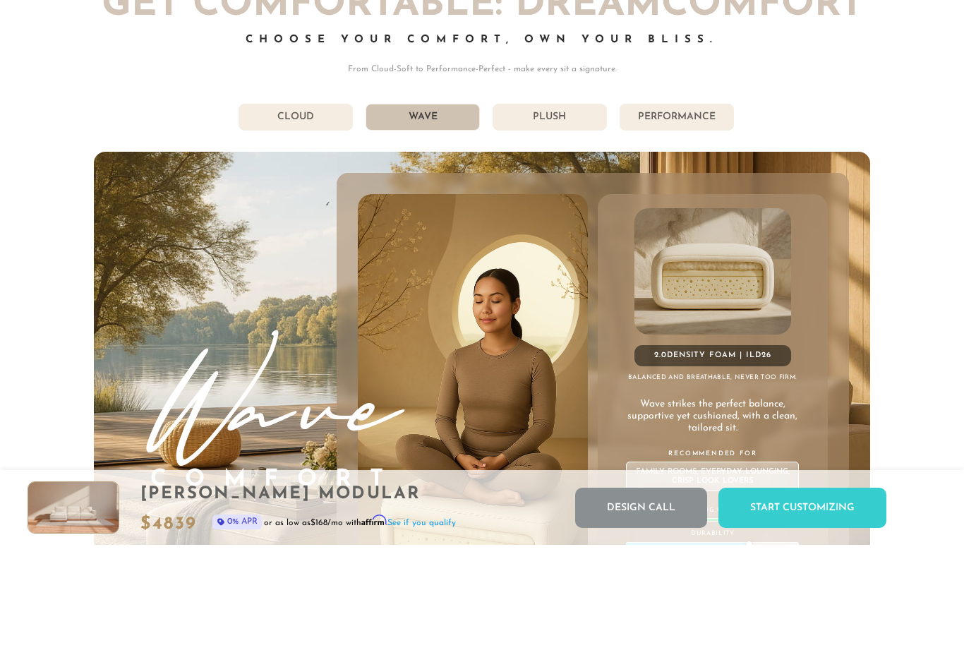
click at [558, 226] on li "Plush" at bounding box center [550, 239] width 114 height 27
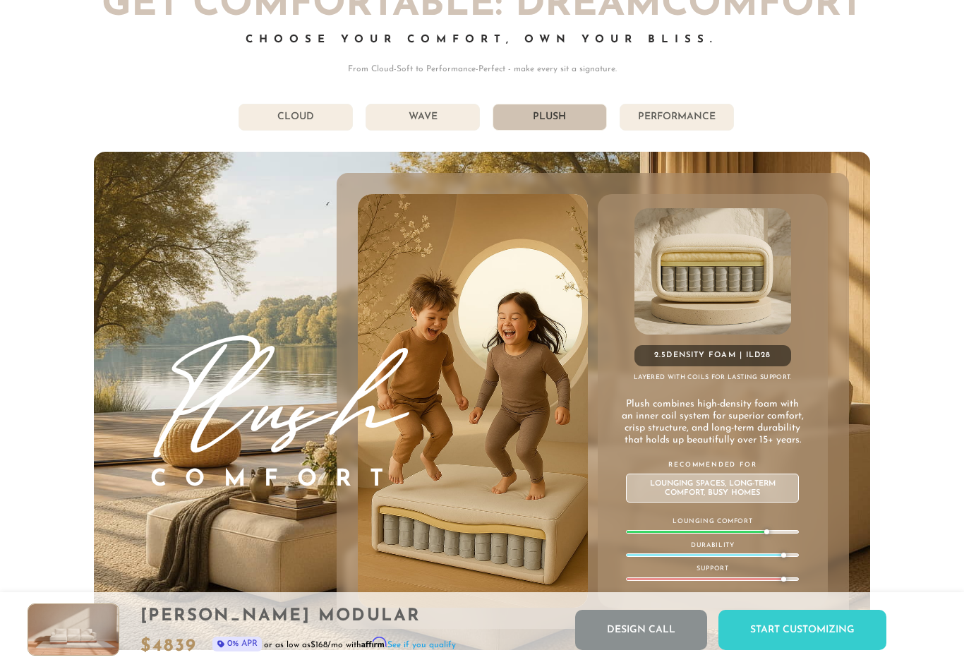
click at [691, 125] on li "Performance" at bounding box center [677, 117] width 114 height 27
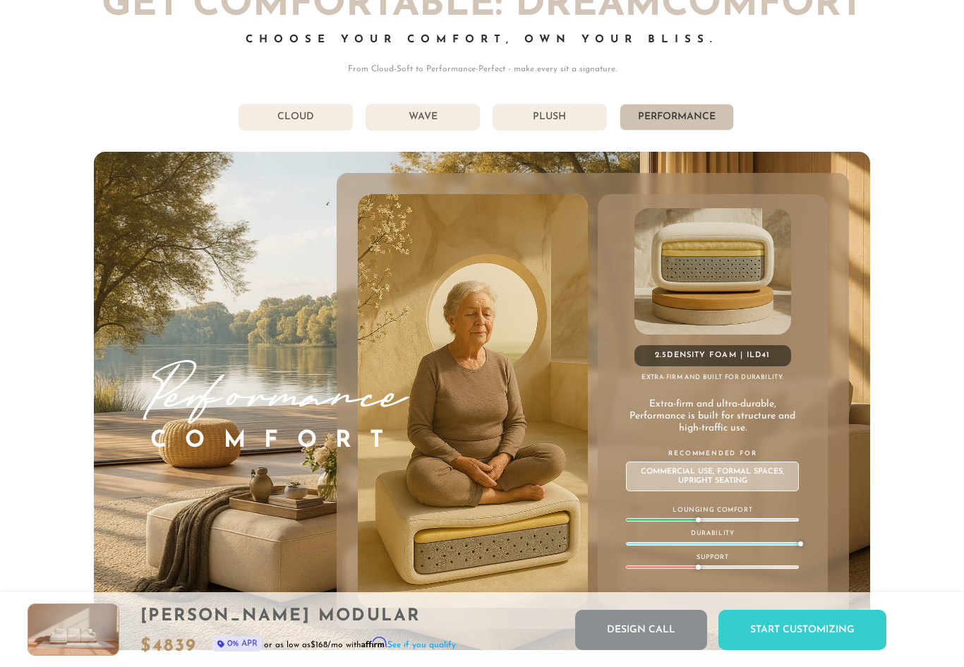
click at [575, 126] on li "Plush" at bounding box center [550, 117] width 114 height 27
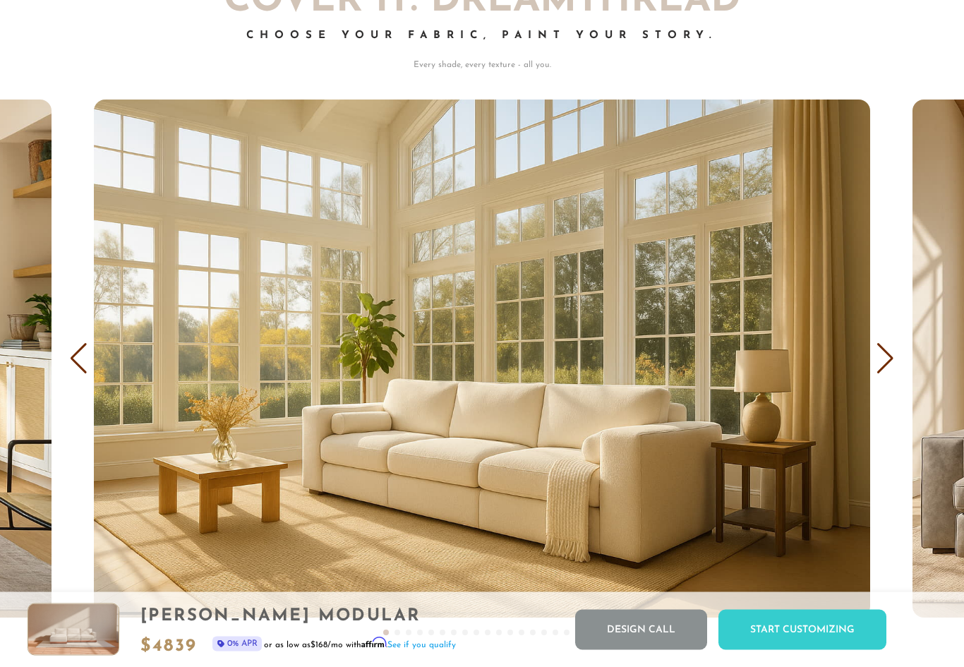
click at [882, 359] on div "Next slide" at bounding box center [885, 359] width 19 height 31
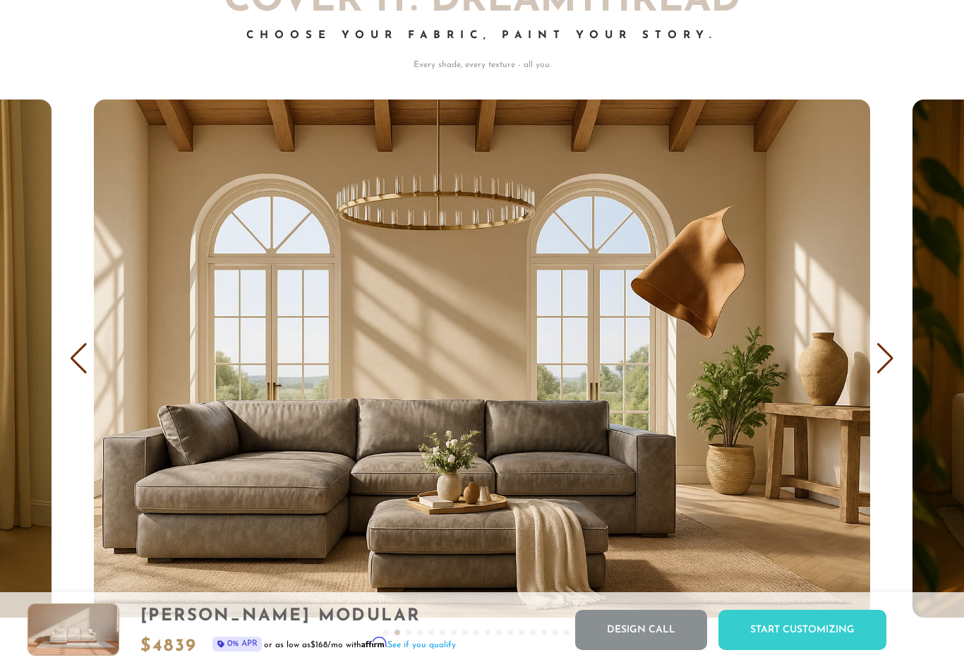
click at [886, 361] on div "Next slide" at bounding box center [885, 358] width 19 height 31
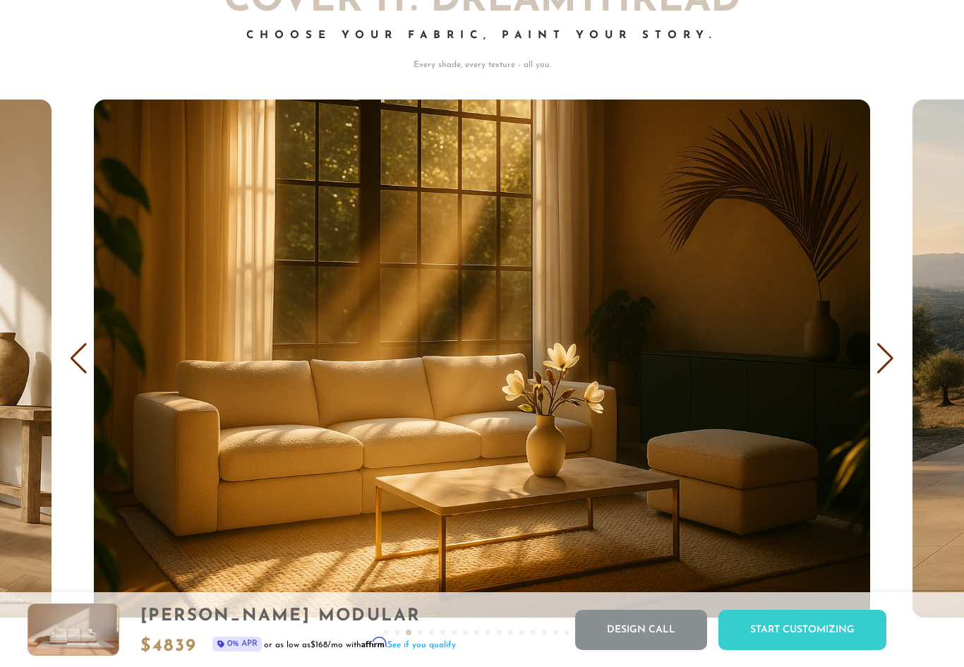
click at [889, 361] on div "Next slide" at bounding box center [885, 358] width 19 height 31
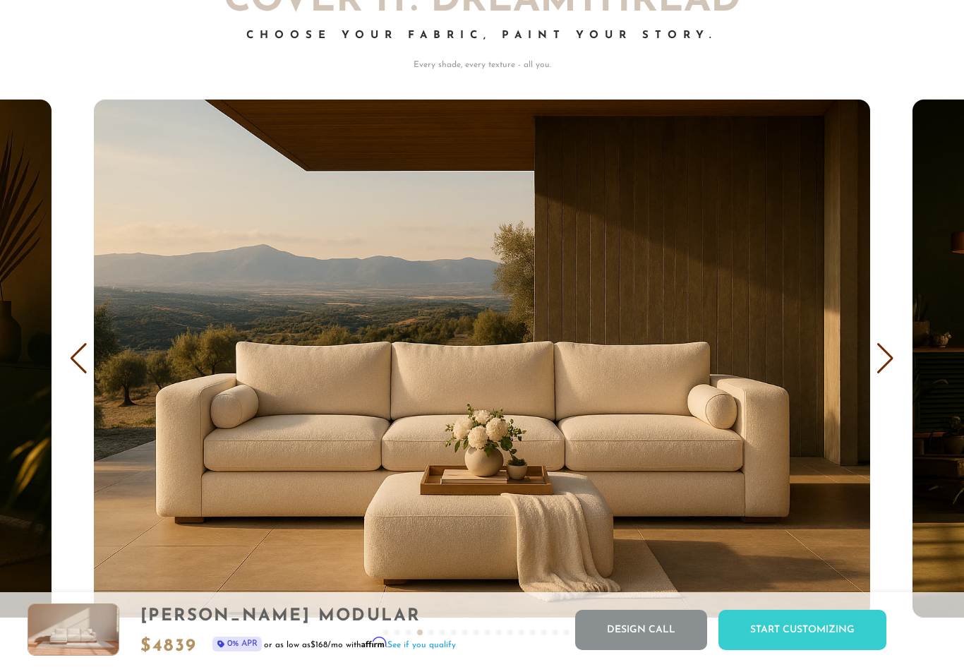
click at [886, 364] on div "Next slide" at bounding box center [885, 358] width 19 height 31
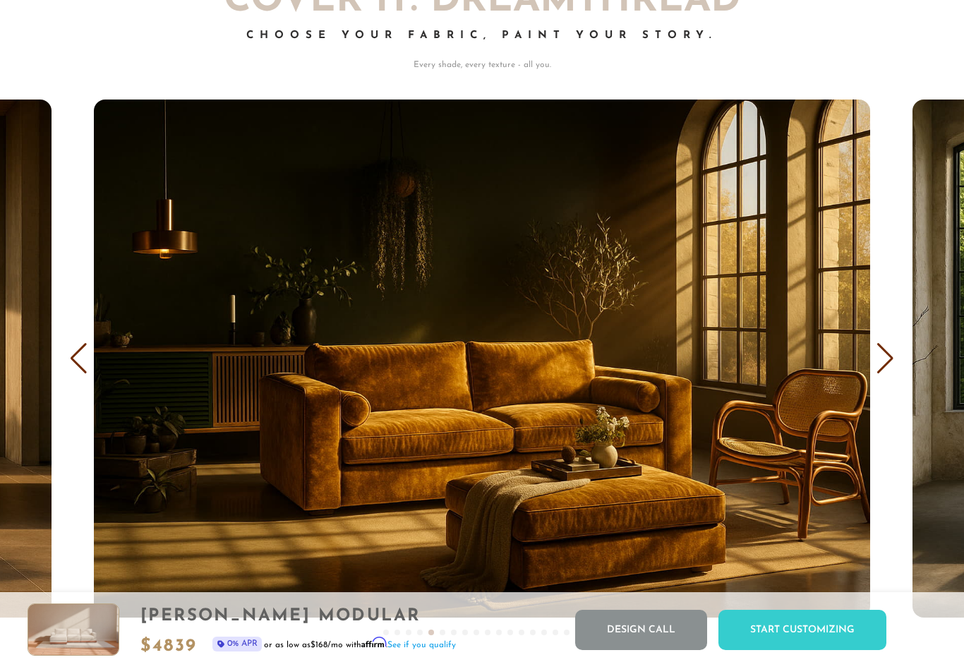
click at [889, 361] on div "Next slide" at bounding box center [885, 358] width 19 height 31
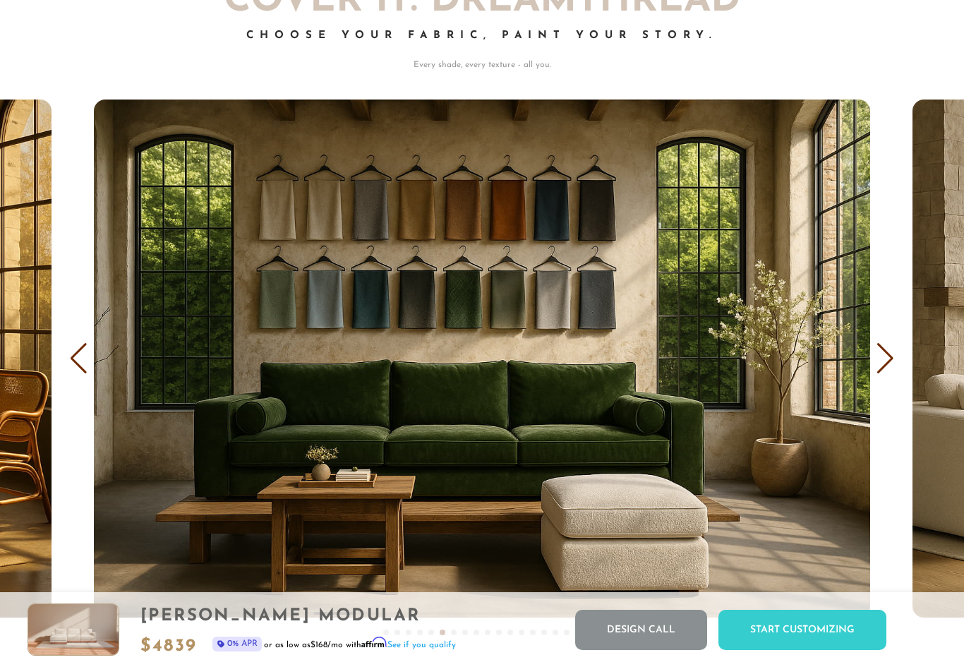
click at [887, 361] on div "Next slide" at bounding box center [885, 358] width 19 height 31
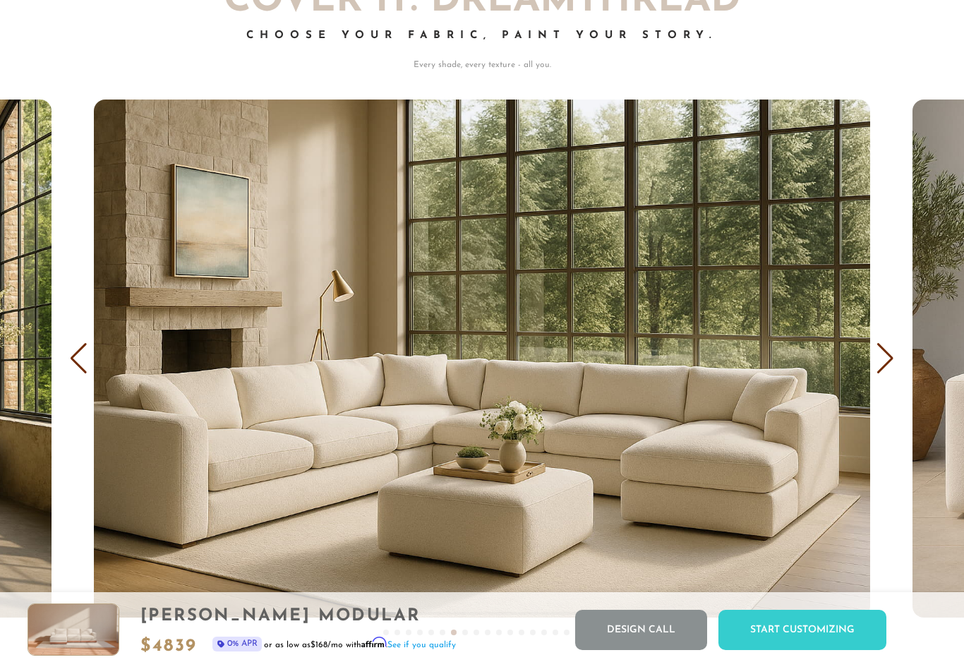
click at [886, 355] on div "Next slide" at bounding box center [885, 358] width 19 height 31
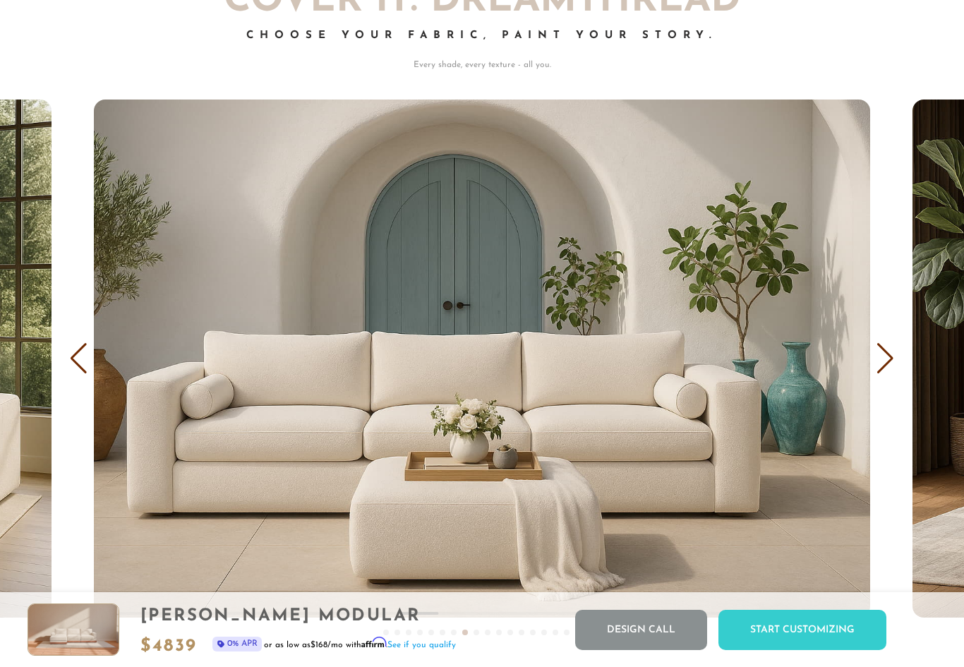
click at [886, 361] on div "Next slide" at bounding box center [885, 358] width 19 height 31
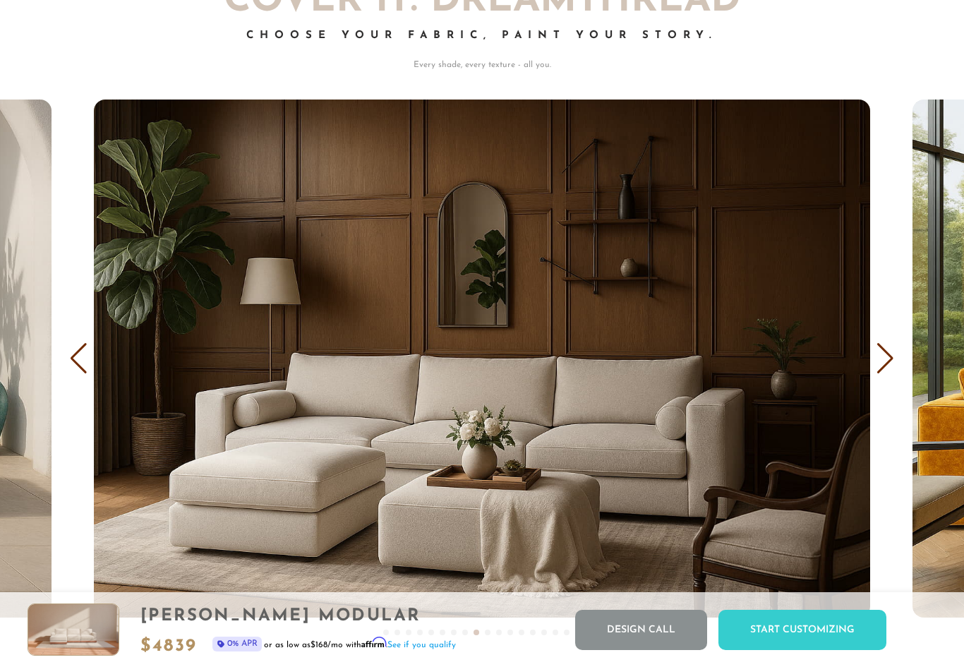
click at [880, 366] on div "Next slide" at bounding box center [885, 358] width 19 height 31
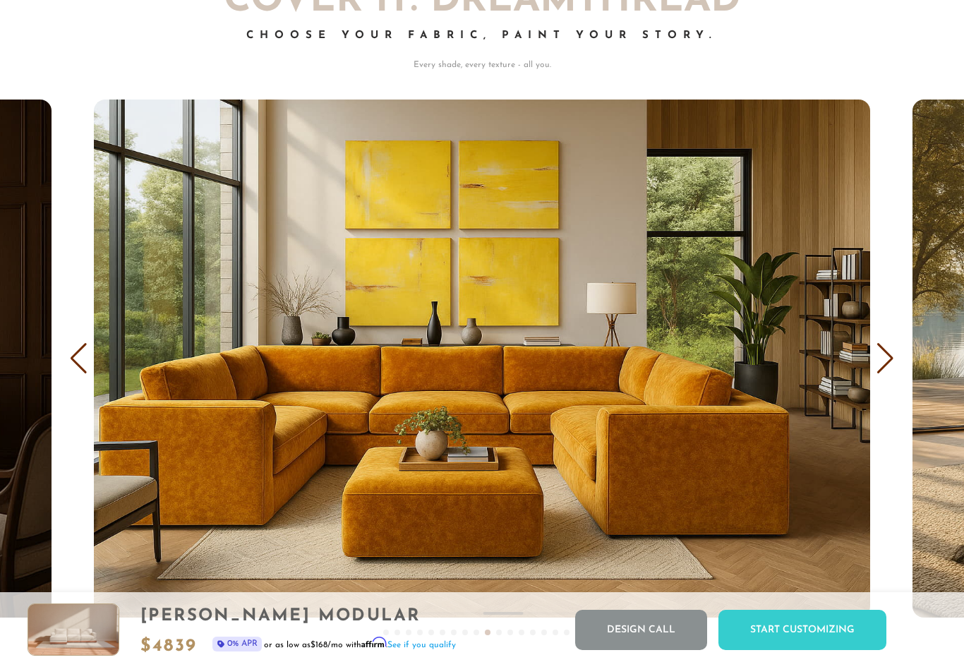
click at [890, 361] on div "Next slide" at bounding box center [885, 358] width 19 height 31
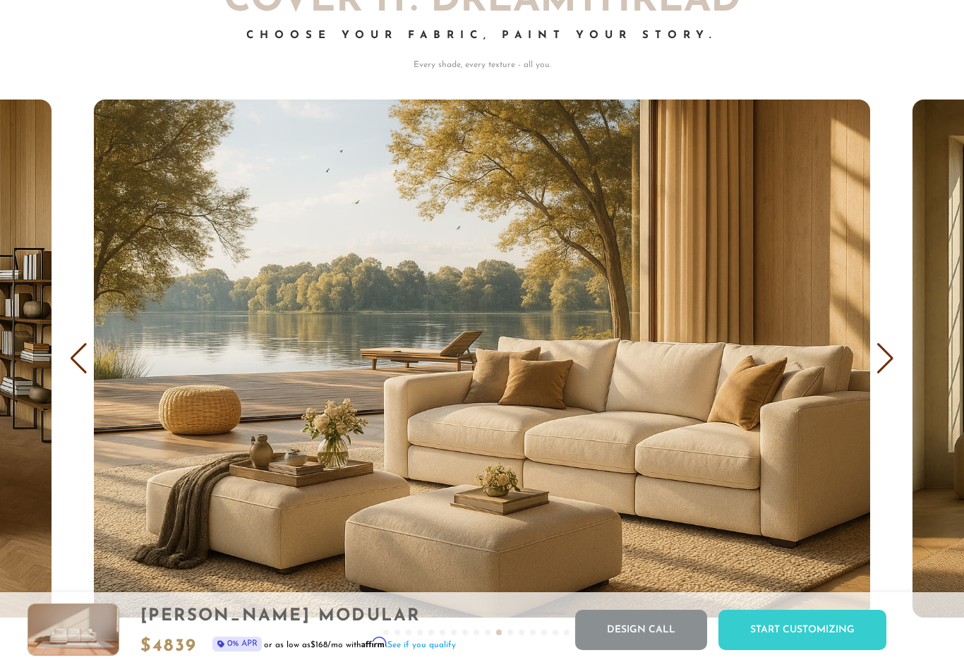
click at [894, 353] on div "Next slide" at bounding box center [885, 358] width 19 height 31
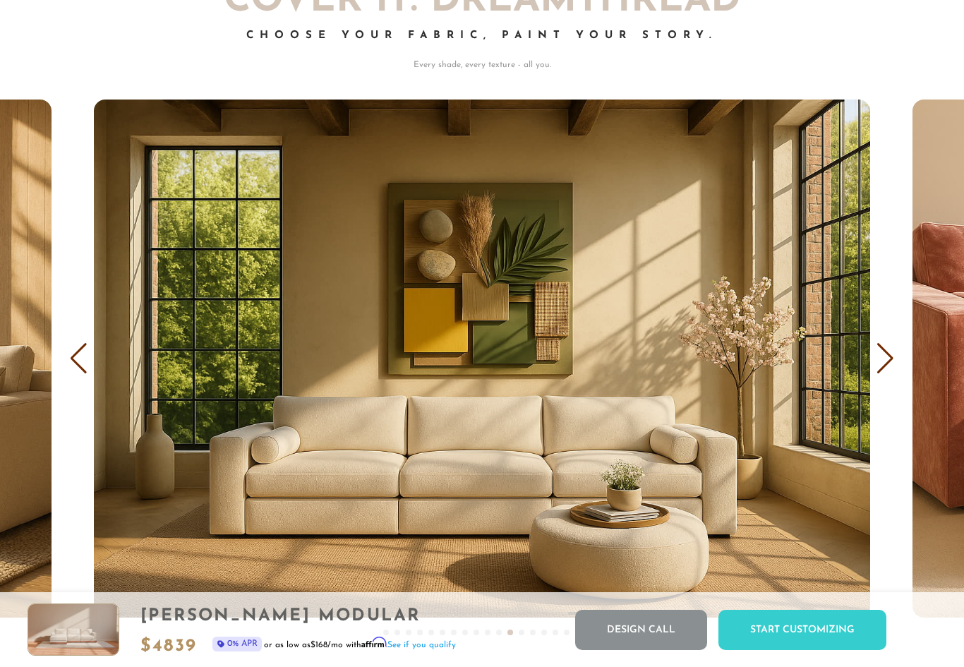
click at [887, 364] on div "Next slide" at bounding box center [885, 358] width 19 height 31
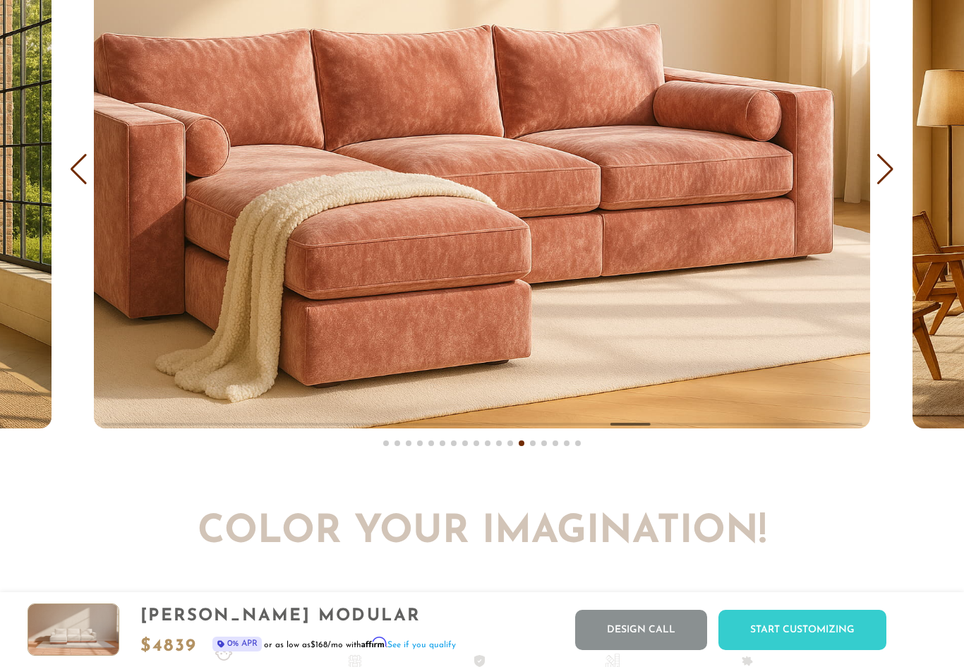
scroll to position [15491, 964]
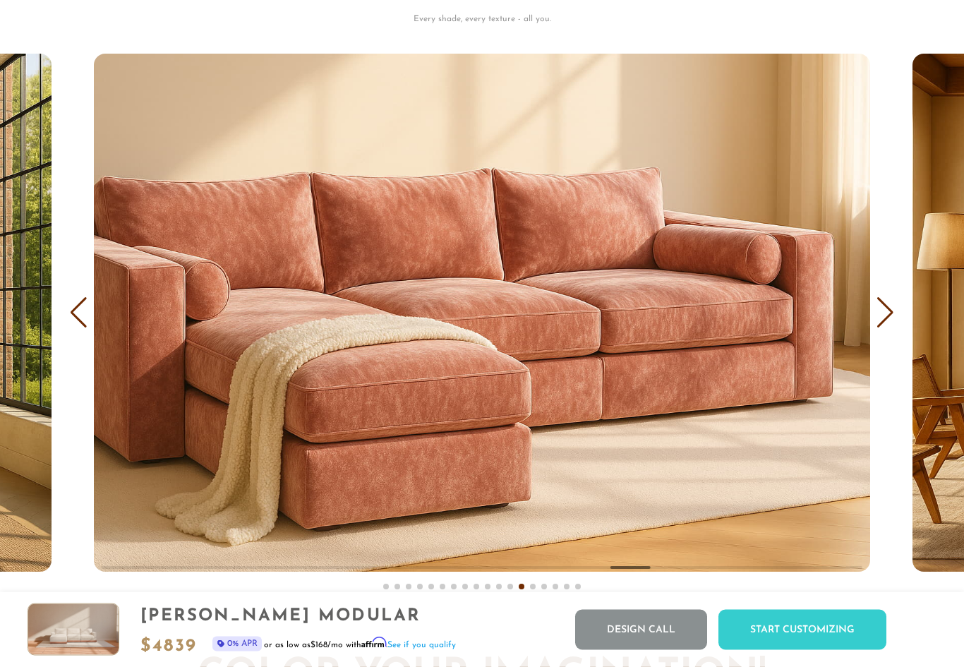
click at [886, 322] on div "Next slide" at bounding box center [885, 313] width 19 height 31
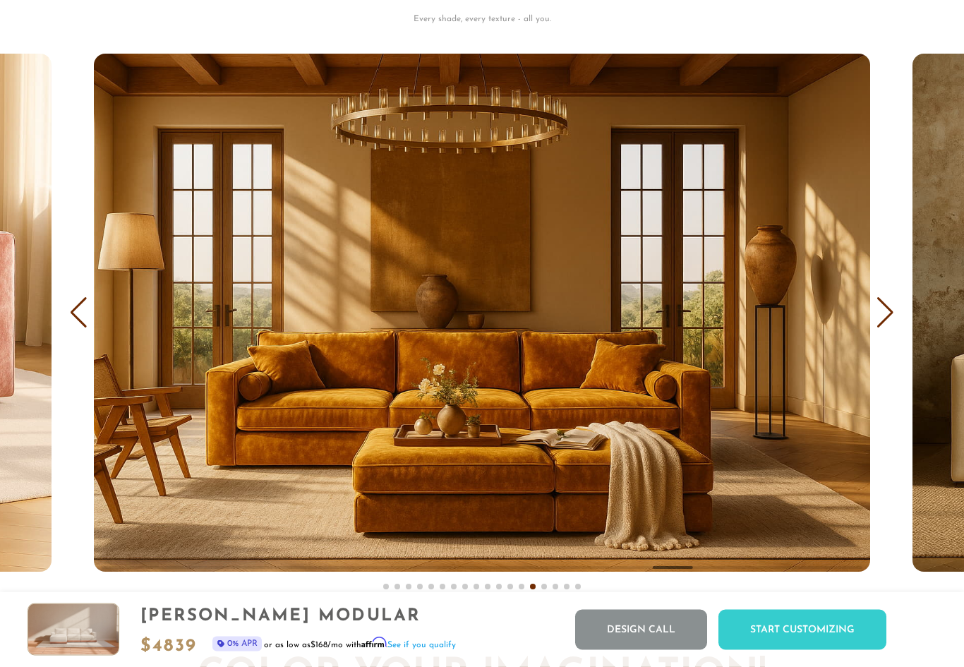
scroll to position [8151, 0]
click at [909, 323] on div "COVER IT: DreamThread Choose Your Fabric, Paint Your Story. Every shade, every …" at bounding box center [482, 253] width 964 height 720
click at [893, 318] on div "Next slide" at bounding box center [885, 312] width 19 height 31
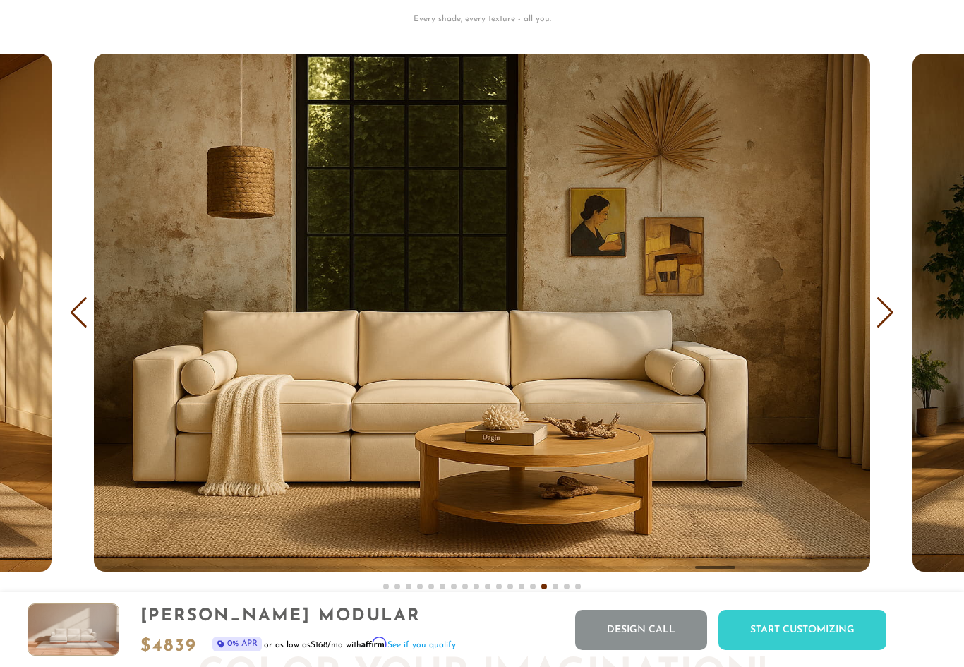
click at [883, 322] on div "Next slide" at bounding box center [885, 312] width 19 height 31
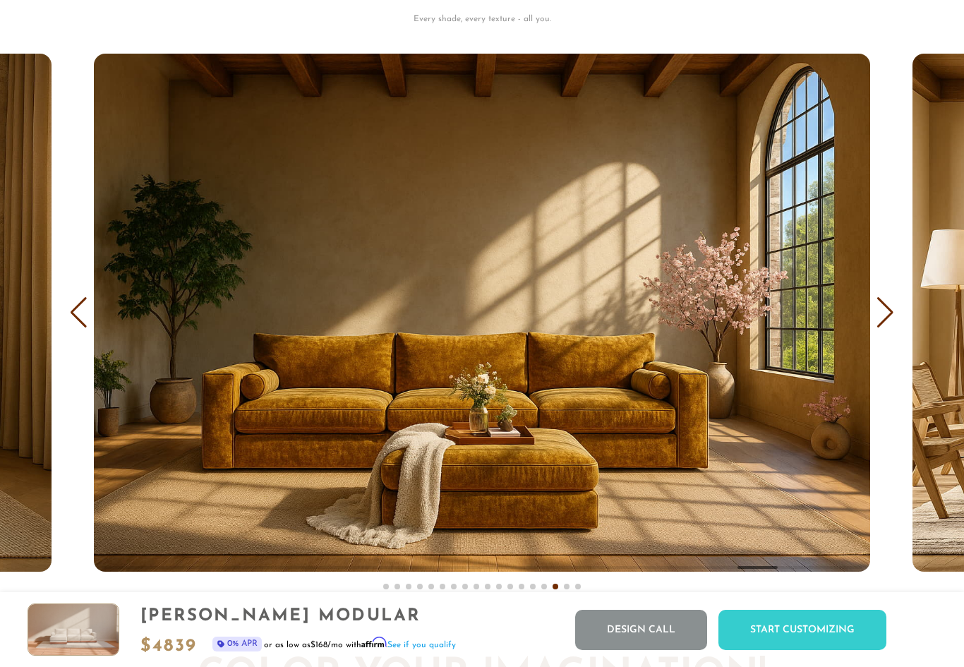
click at [887, 322] on div "Next slide" at bounding box center [885, 312] width 19 height 31
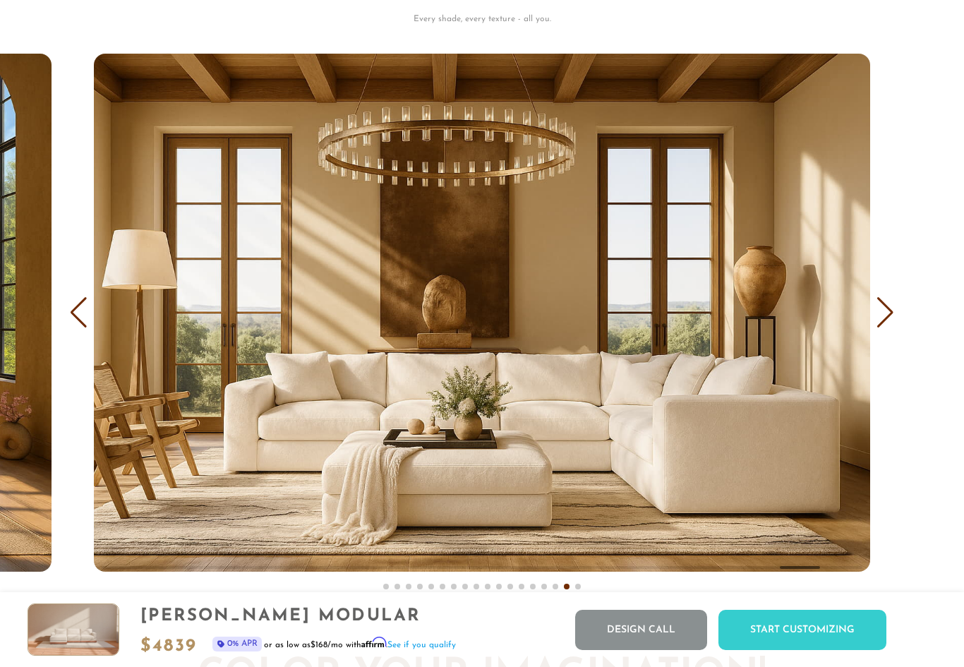
click at [877, 322] on div "Next slide" at bounding box center [885, 312] width 19 height 31
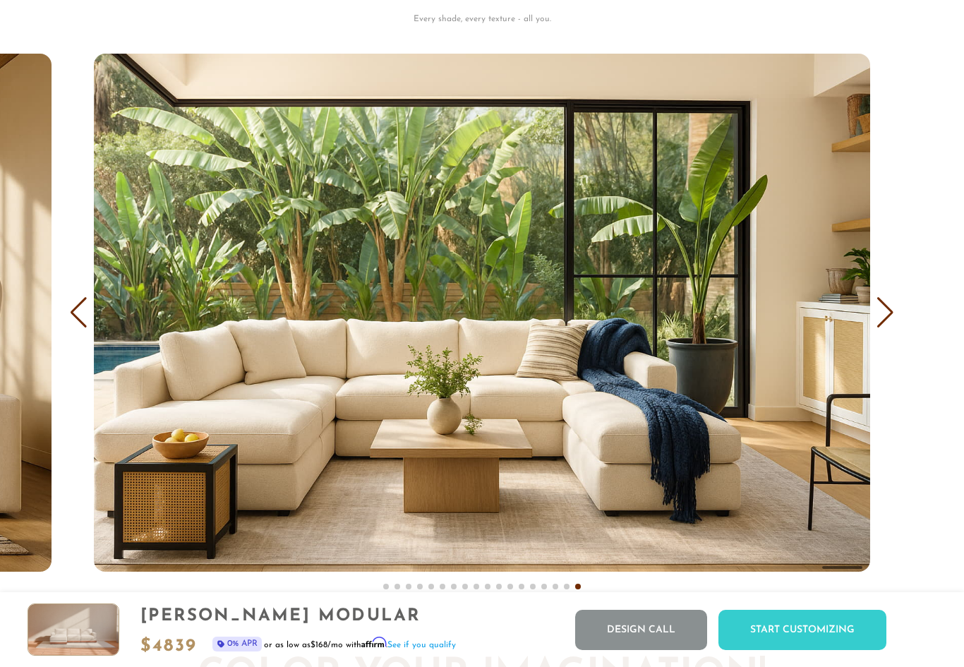
click at [890, 327] on div "Next slide" at bounding box center [885, 312] width 19 height 31
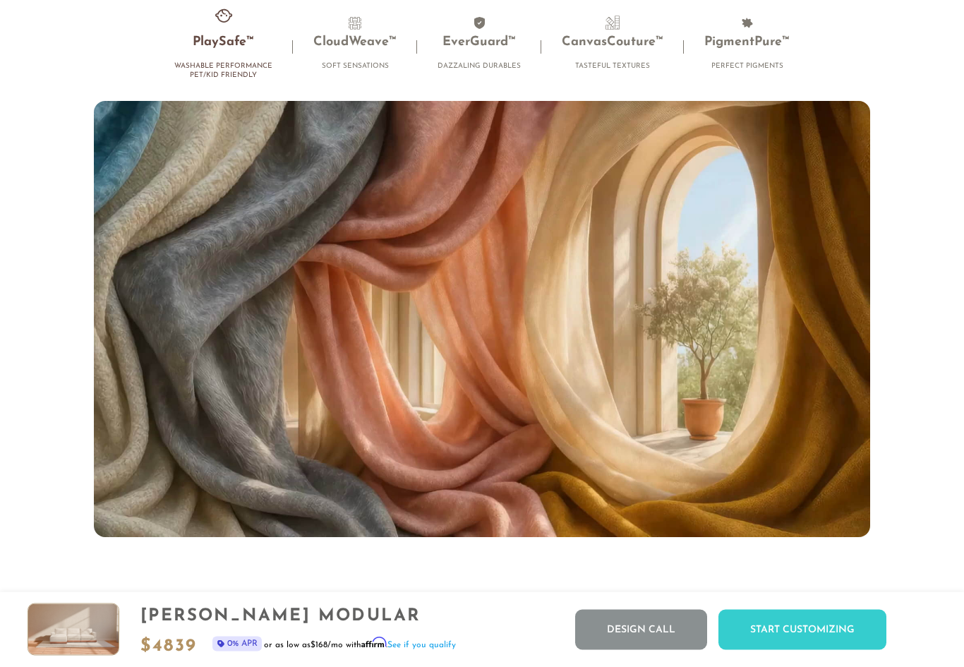
scroll to position [8929, 0]
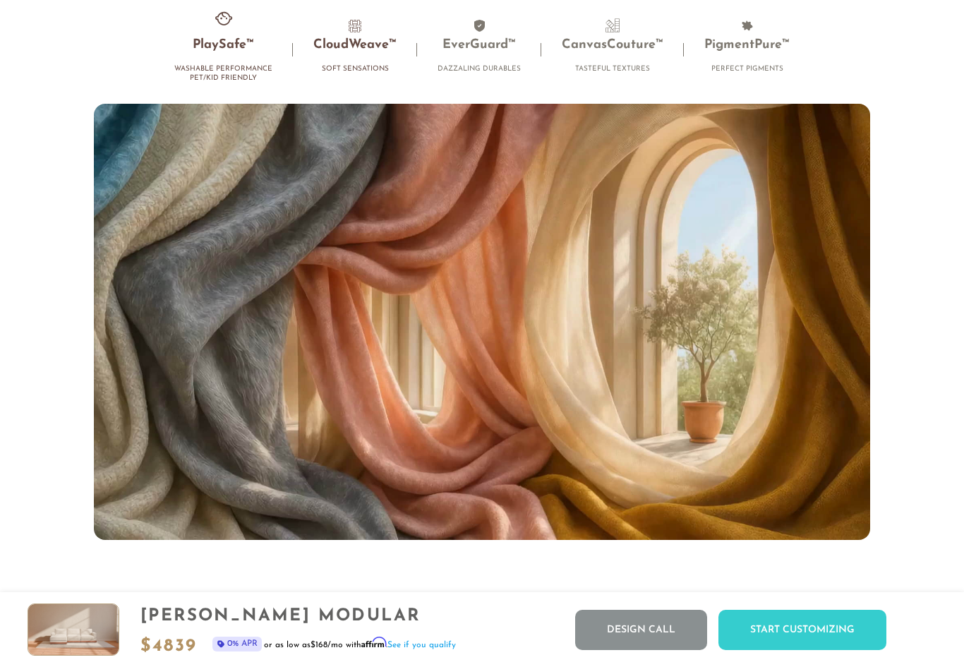
click at [357, 47] on h3 "CloudWeave™" at bounding box center [354, 45] width 83 height 16
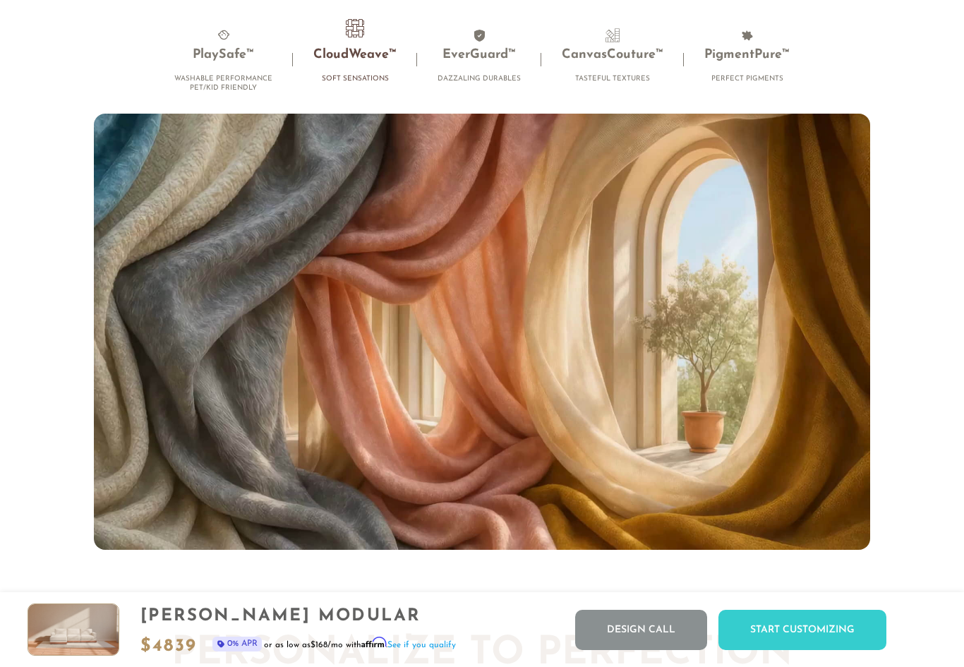
scroll to position [8911, 0]
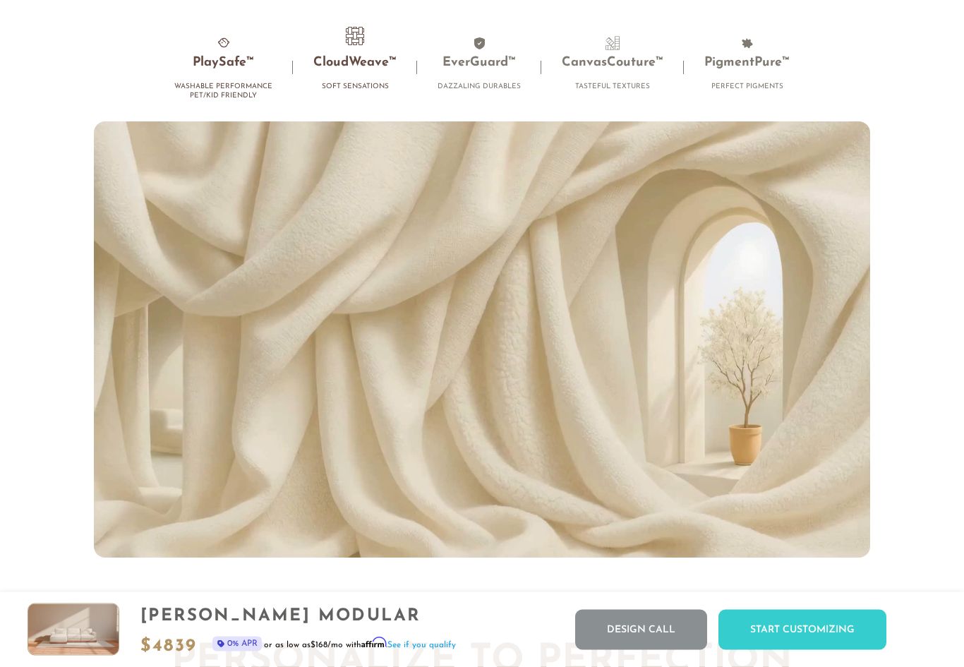
click at [190, 66] on h3 "PlaySafe™" at bounding box center [223, 64] width 98 height 16
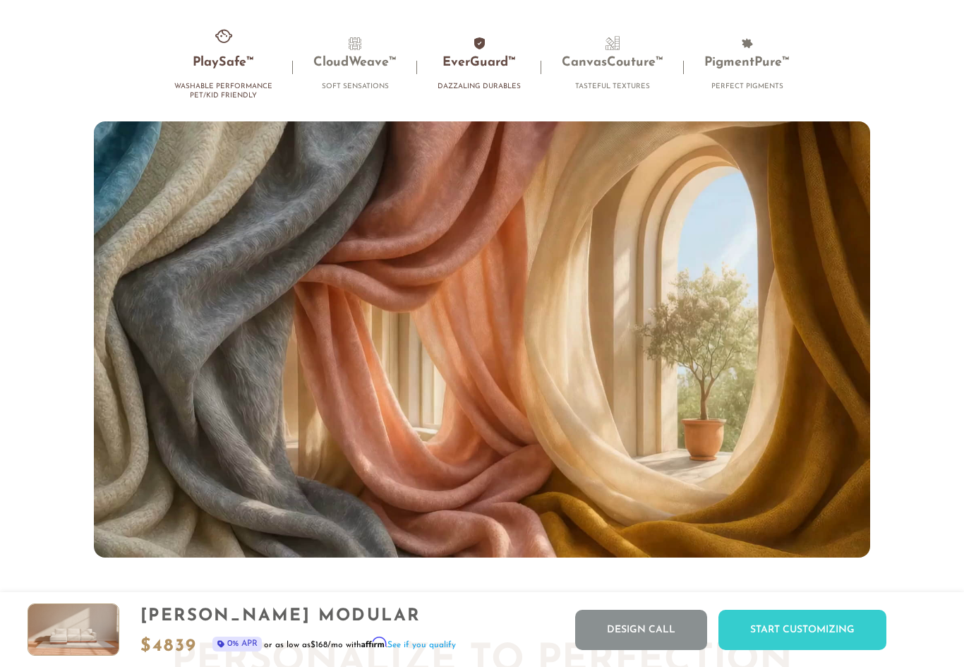
click at [467, 68] on h3 "EverGuard™" at bounding box center [479, 63] width 83 height 16
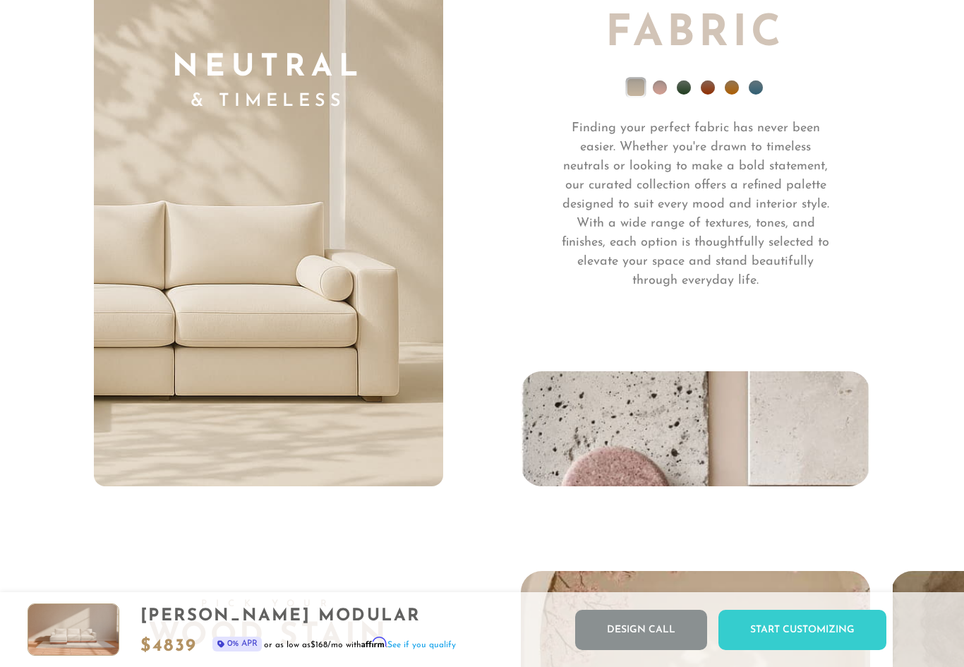
scroll to position [9652, 0]
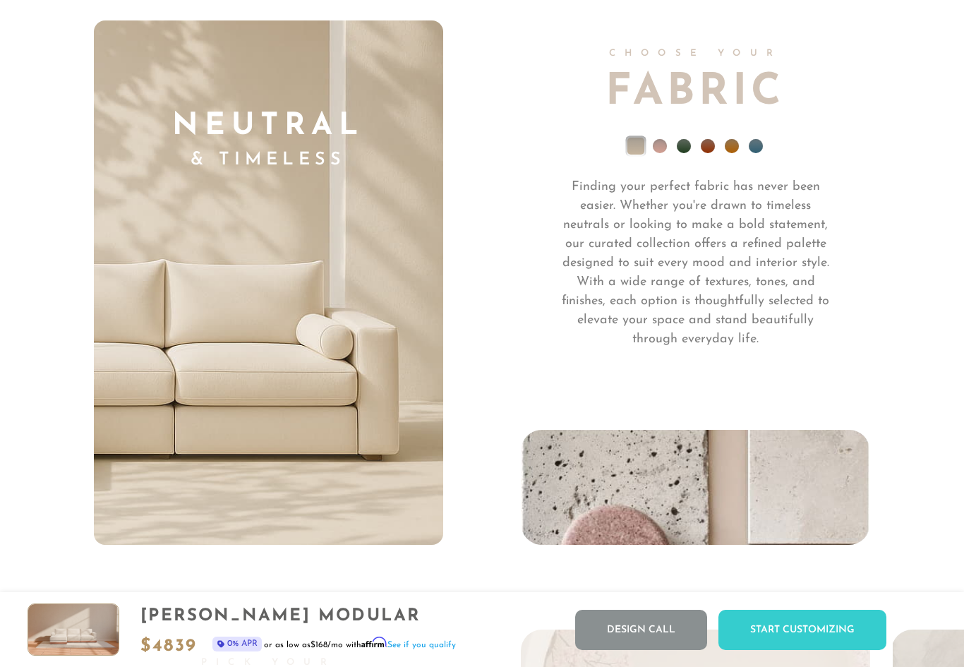
click at [663, 142] on li at bounding box center [660, 146] width 14 height 14
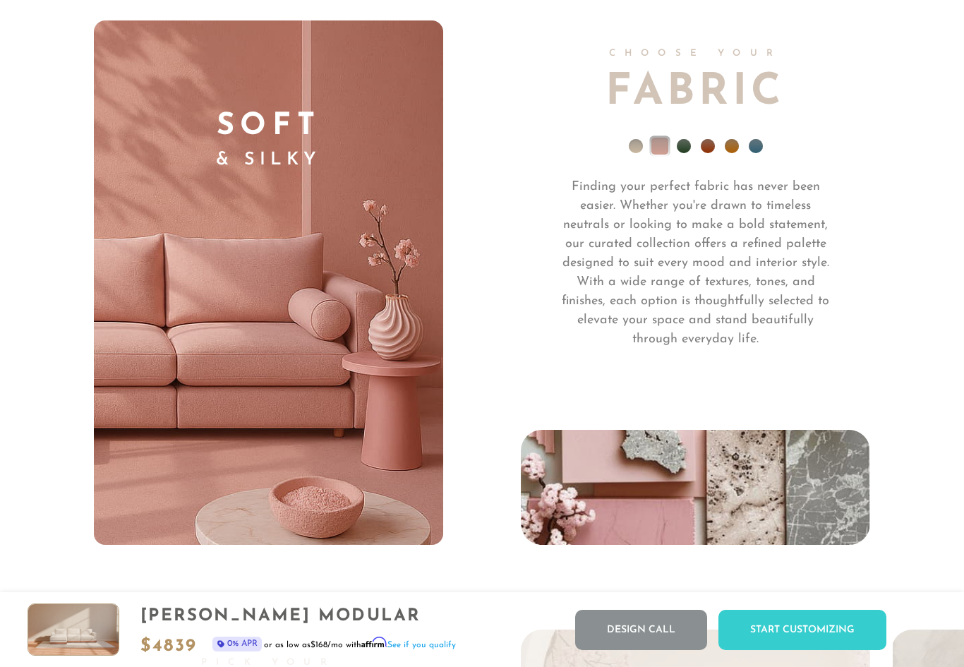
click at [684, 150] on li at bounding box center [684, 146] width 14 height 14
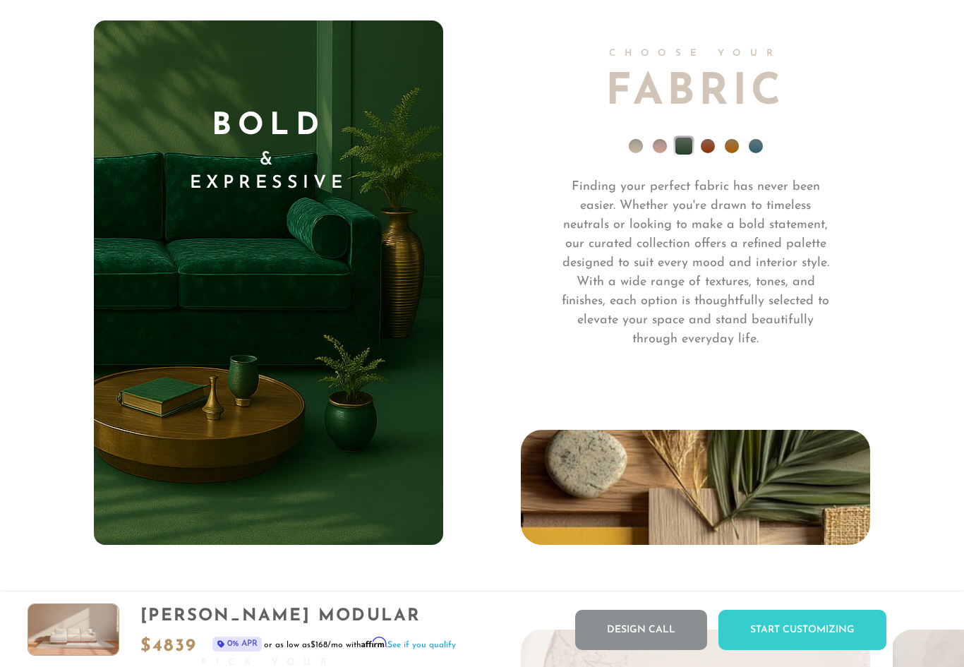
click at [708, 152] on li at bounding box center [708, 146] width 14 height 14
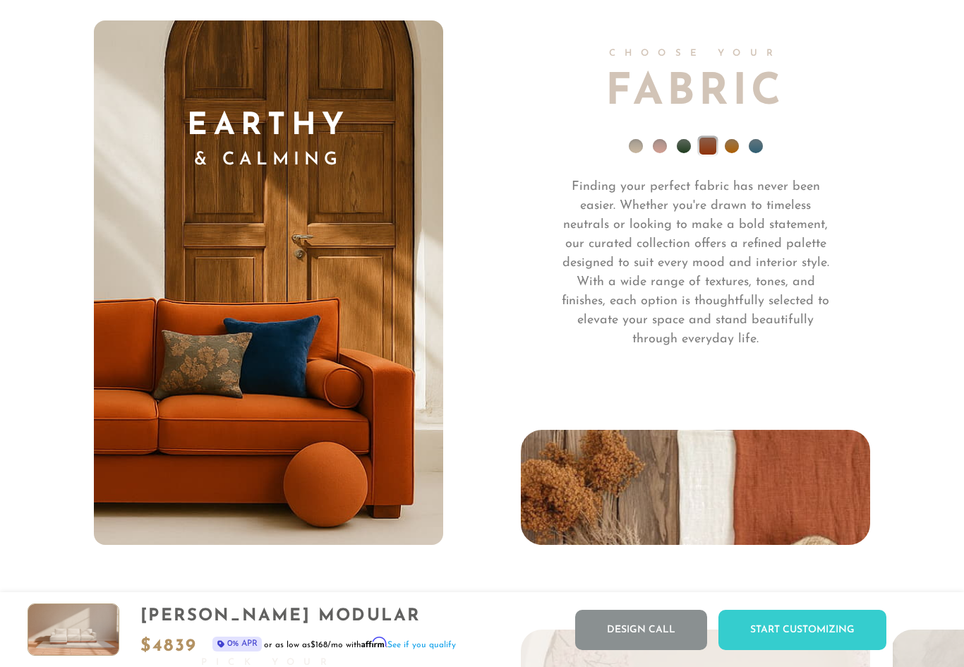
click at [730, 149] on li at bounding box center [732, 146] width 14 height 14
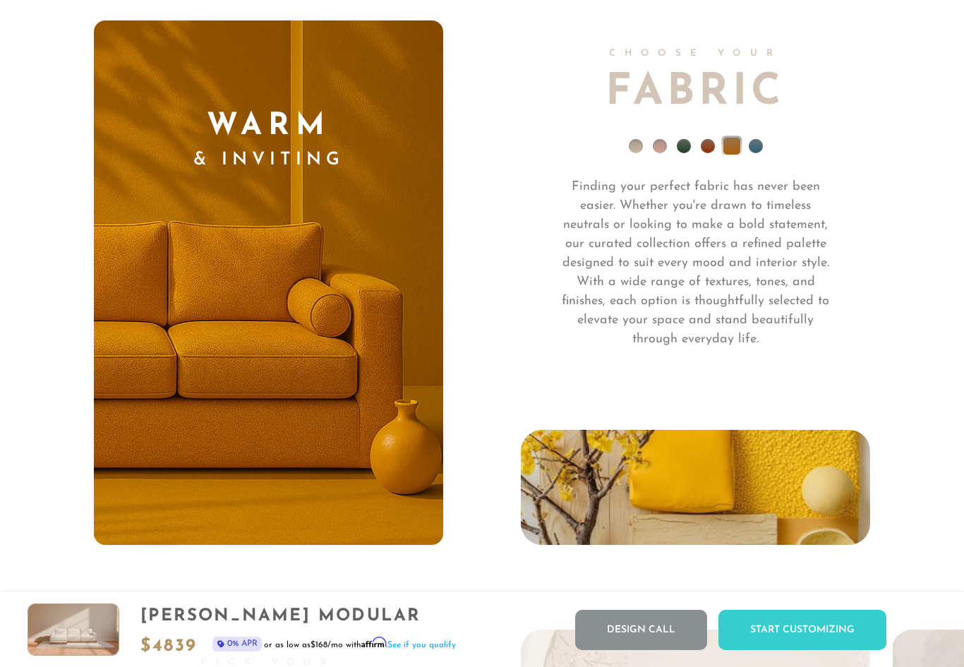
click at [759, 148] on li at bounding box center [756, 146] width 14 height 14
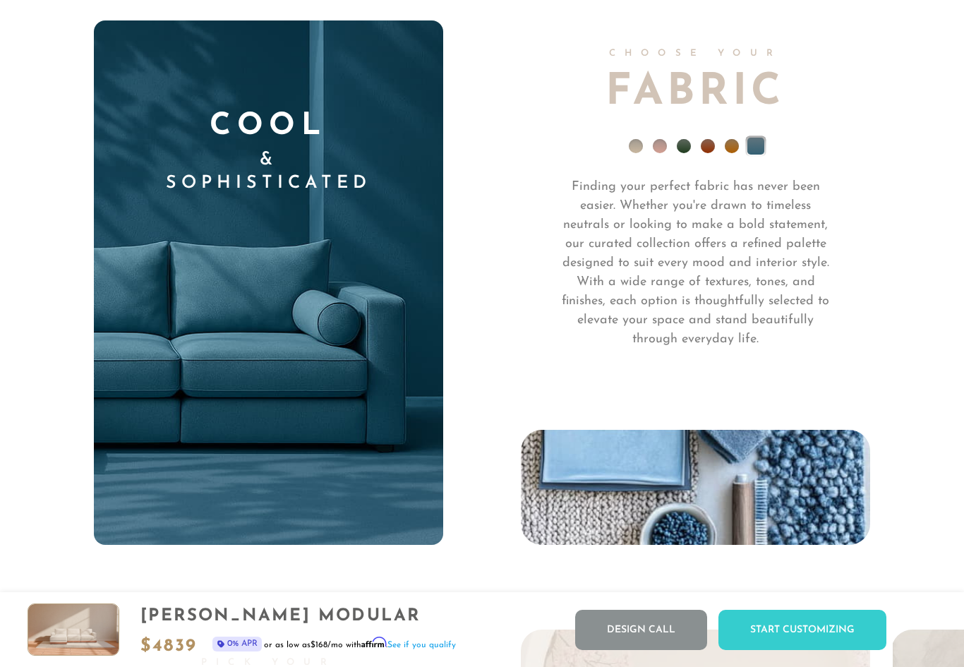
click at [635, 148] on li at bounding box center [636, 146] width 14 height 14
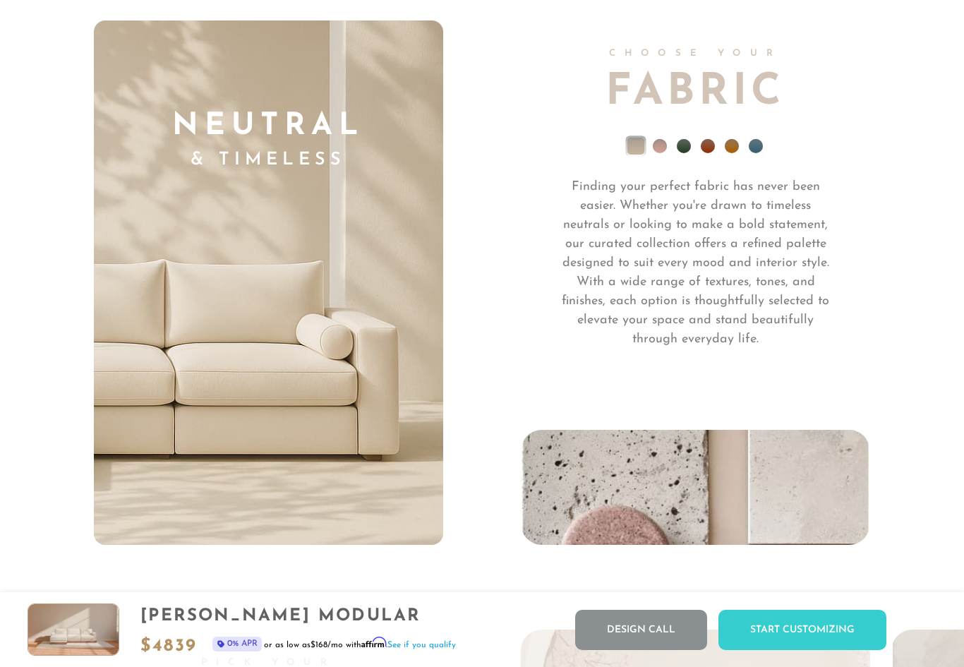
click at [665, 142] on li at bounding box center [660, 146] width 14 height 14
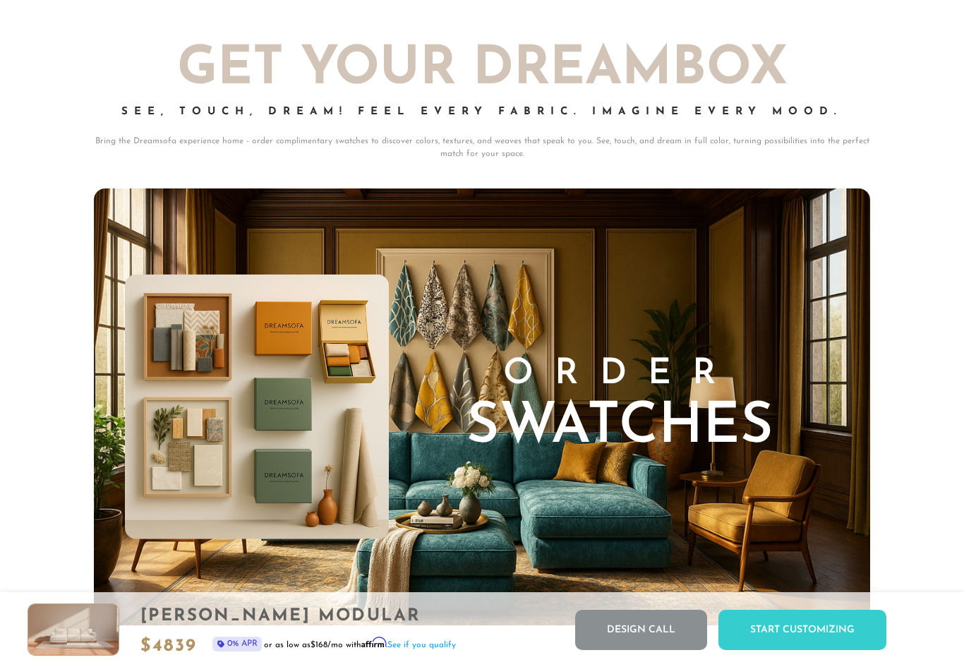
scroll to position [13560, 0]
